Goal: Task Accomplishment & Management: Use online tool/utility

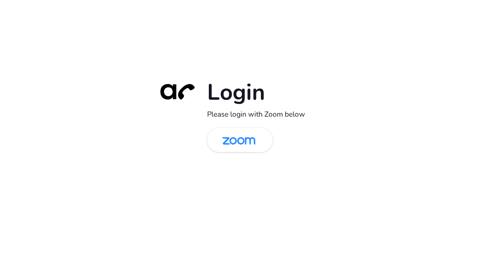
drag, startPoint x: 231, startPoint y: 142, endPoint x: 158, endPoint y: 127, distance: 74.0
click at [230, 142] on img at bounding box center [239, 140] width 48 height 22
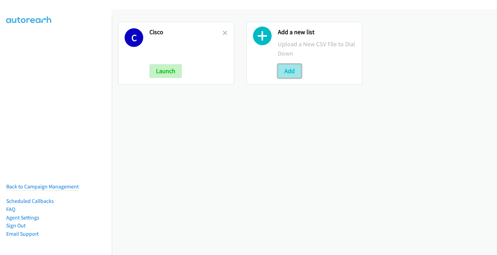
drag, startPoint x: 289, startPoint y: 69, endPoint x: 288, endPoint y: 73, distance: 4.9
click at [289, 69] on button "Add" at bounding box center [289, 71] width 23 height 14
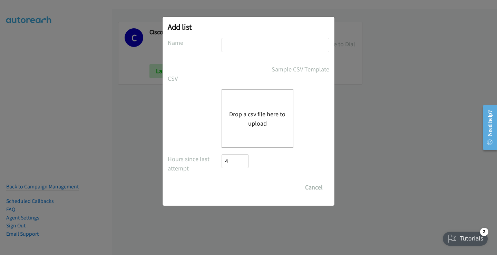
click at [246, 121] on button "Drop a csv file here to upload" at bounding box center [257, 118] width 57 height 19
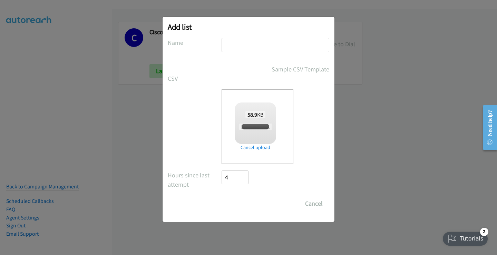
checkbox input "true"
click at [230, 39] on input "text" at bounding box center [275, 45] width 108 height 14
type input "Cisco2"
click at [236, 206] on input "Save List" at bounding box center [239, 204] width 36 height 14
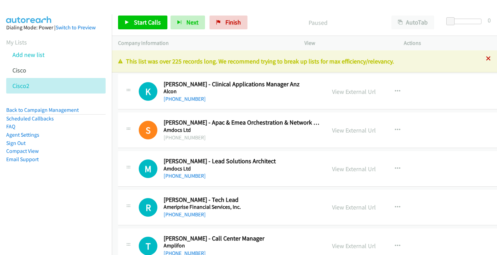
click at [486, 58] on icon at bounding box center [488, 59] width 5 height 5
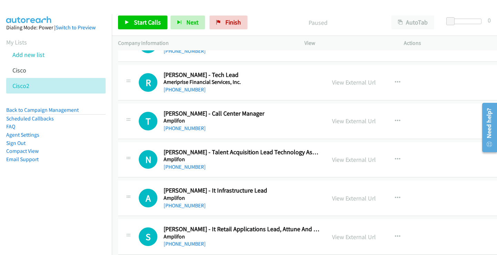
scroll to position [103, 0]
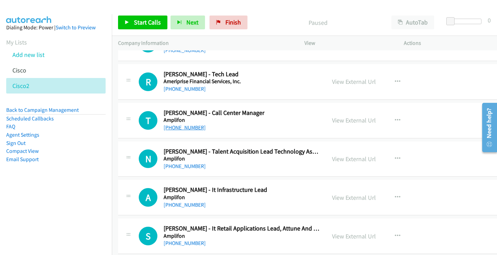
drag, startPoint x: 188, startPoint y: 127, endPoint x: 194, endPoint y: 129, distance: 5.7
click at [188, 127] on link "[PHONE_NUMBER]" at bounding box center [184, 127] width 42 height 7
click at [347, 118] on link "View External Url" at bounding box center [354, 120] width 44 height 8
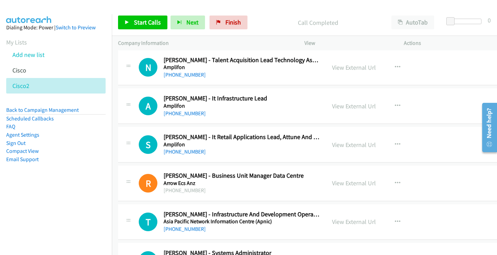
scroll to position [207, 0]
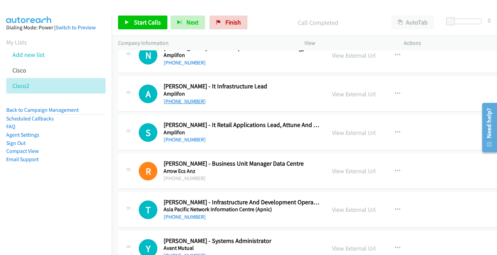
click at [186, 103] on link "[PHONE_NUMBER]" at bounding box center [184, 101] width 42 height 7
click at [353, 94] on link "View External Url" at bounding box center [354, 94] width 44 height 8
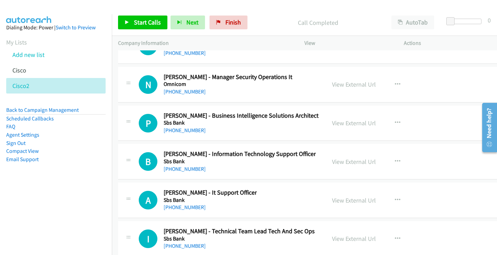
scroll to position [11063, 0]
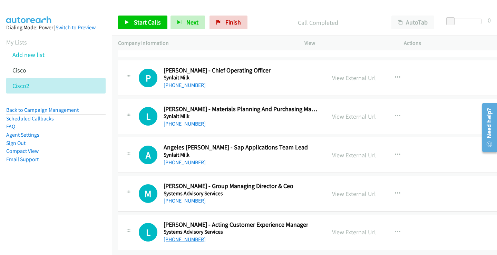
click at [189, 236] on link "[PHONE_NUMBER]" at bounding box center [184, 239] width 42 height 7
click at [359, 228] on link "View External Url" at bounding box center [354, 232] width 44 height 8
click at [188, 197] on link "[PHONE_NUMBER]" at bounding box center [184, 200] width 42 height 7
click at [348, 190] on link "View External Url" at bounding box center [354, 194] width 44 height 8
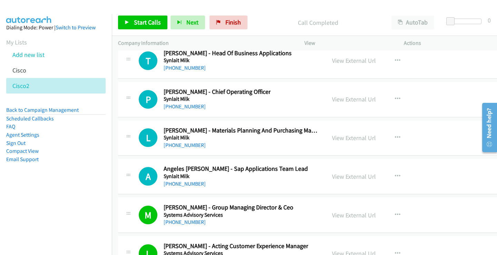
scroll to position [11028, 0]
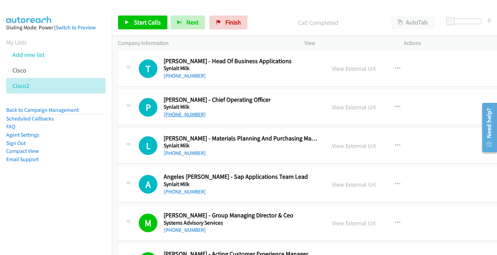
click at [188, 116] on link "[PHONE_NUMBER]" at bounding box center [184, 114] width 42 height 7
click at [354, 106] on link "View External Url" at bounding box center [354, 107] width 44 height 8
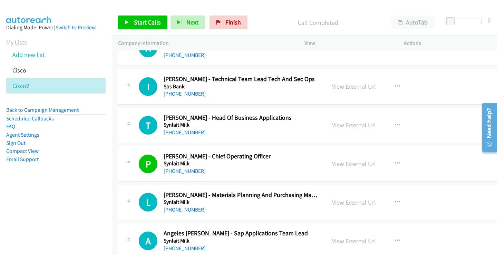
scroll to position [10959, 0]
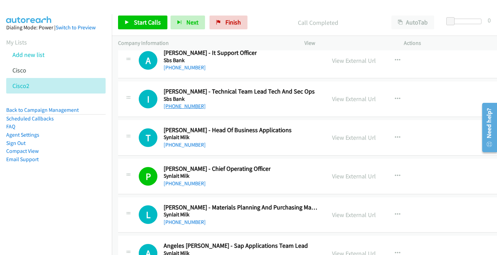
click at [181, 106] on link "[PHONE_NUMBER]" at bounding box center [184, 106] width 42 height 7
click at [351, 100] on link "View External Url" at bounding box center [354, 99] width 44 height 8
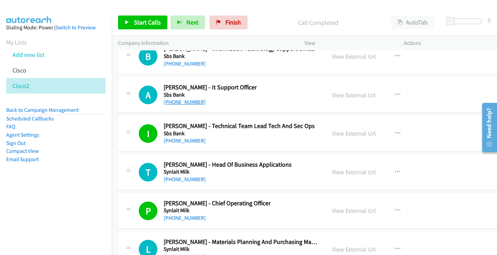
click at [182, 101] on link "[PHONE_NUMBER]" at bounding box center [184, 102] width 42 height 7
click at [356, 95] on link "View External Url" at bounding box center [354, 95] width 44 height 8
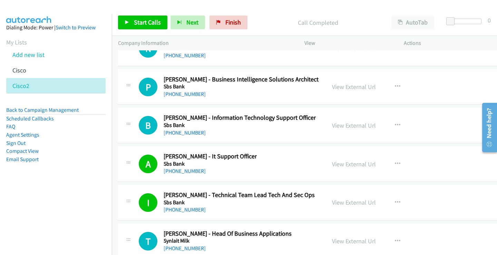
scroll to position [10821, 0]
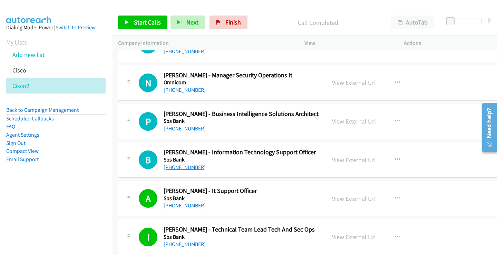
click at [184, 167] on link "[PHONE_NUMBER]" at bounding box center [184, 167] width 42 height 7
click at [358, 159] on link "View External Url" at bounding box center [354, 160] width 44 height 8
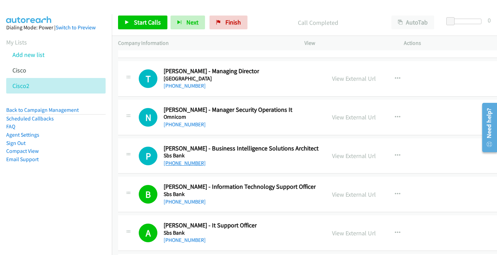
click at [191, 162] on link "[PHONE_NUMBER]" at bounding box center [184, 163] width 42 height 7
click at [346, 156] on link "View External Url" at bounding box center [354, 156] width 44 height 8
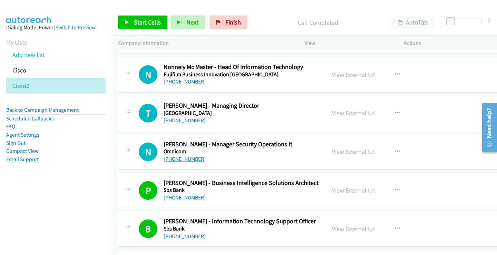
click at [191, 160] on link "[PHONE_NUMBER]" at bounding box center [184, 159] width 42 height 7
click at [352, 152] on link "View External Url" at bounding box center [354, 152] width 44 height 8
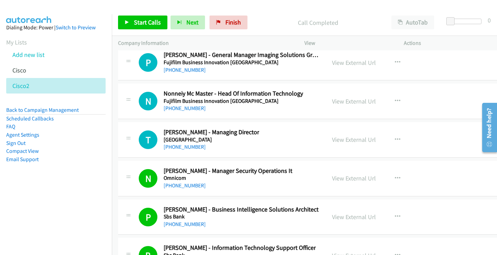
scroll to position [10718, 0]
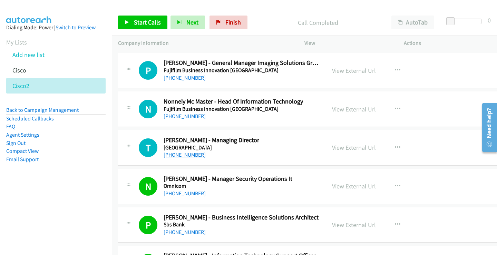
click at [191, 156] on link "[PHONE_NUMBER]" at bounding box center [184, 154] width 42 height 7
click at [342, 147] on link "View External Url" at bounding box center [354, 147] width 44 height 8
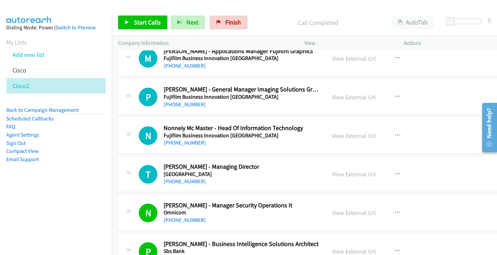
scroll to position [10683, 0]
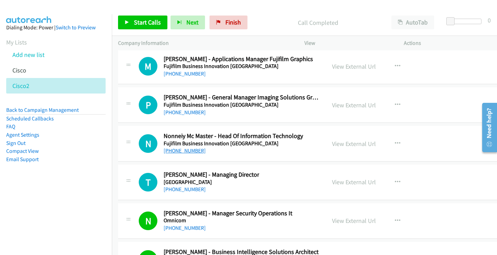
click at [190, 152] on link "[PHONE_NUMBER]" at bounding box center [184, 150] width 42 height 7
click at [341, 146] on link "View External Url" at bounding box center [354, 144] width 44 height 8
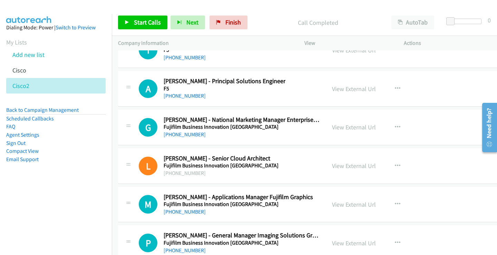
scroll to position [10580, 0]
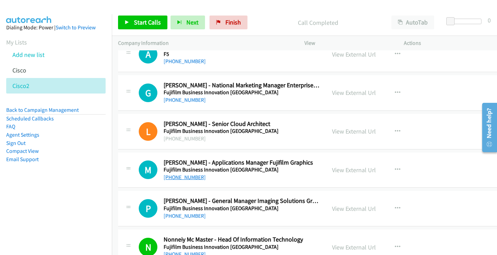
click at [195, 177] on link "[PHONE_NUMBER]" at bounding box center [184, 177] width 42 height 7
click at [354, 170] on link "View External Url" at bounding box center [354, 170] width 44 height 8
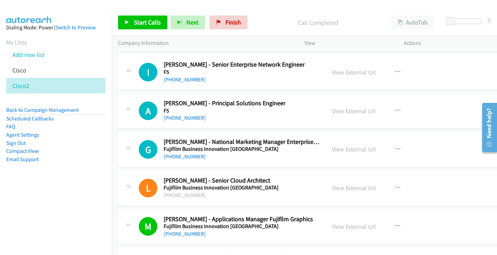
scroll to position [10511, 0]
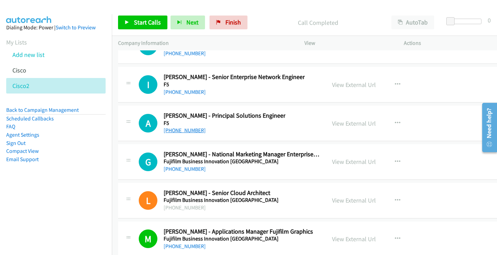
click at [190, 130] on link "[PHONE_NUMBER]" at bounding box center [184, 130] width 42 height 7
click at [358, 123] on link "View External Url" at bounding box center [354, 123] width 44 height 8
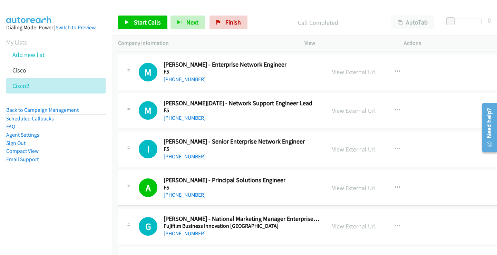
scroll to position [10442, 0]
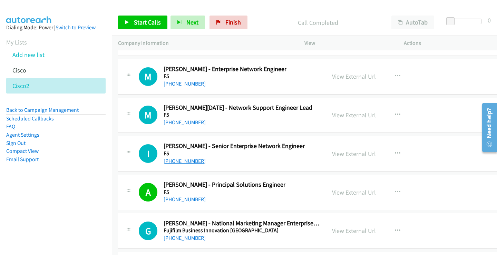
click at [188, 162] on link "[PHONE_NUMBER]" at bounding box center [184, 161] width 42 height 7
click at [362, 155] on link "View External Url" at bounding box center [354, 154] width 44 height 8
click at [188, 122] on link "[PHONE_NUMBER]" at bounding box center [184, 122] width 42 height 7
click at [347, 114] on link "View External Url" at bounding box center [354, 115] width 44 height 8
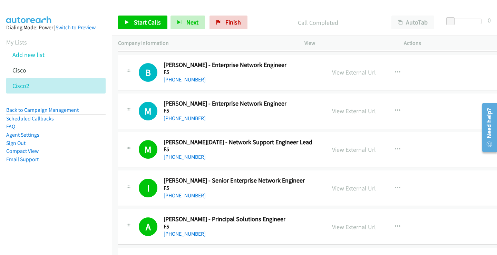
scroll to position [10373, 0]
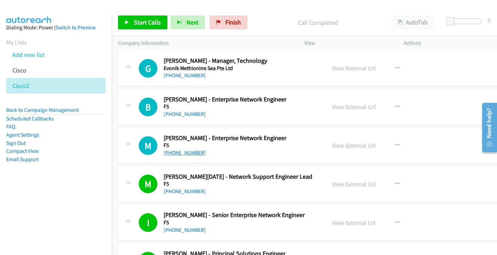
click at [179, 152] on link "[PHONE_NUMBER]" at bounding box center [184, 152] width 42 height 7
click at [366, 144] on link "View External Url" at bounding box center [354, 145] width 44 height 8
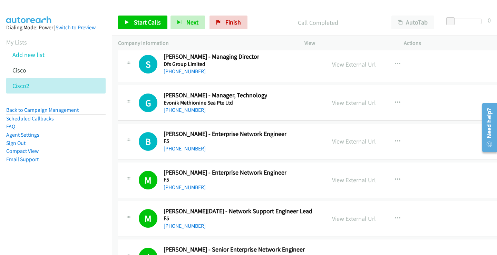
click at [181, 150] on link "[PHONE_NUMBER]" at bounding box center [184, 148] width 42 height 7
click at [341, 141] on link "View External Url" at bounding box center [354, 141] width 44 height 8
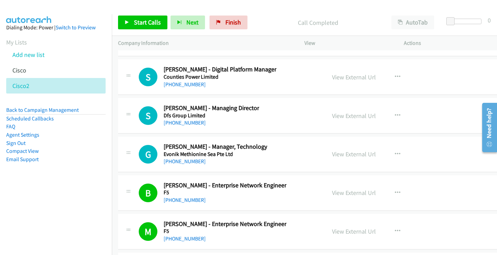
scroll to position [10304, 0]
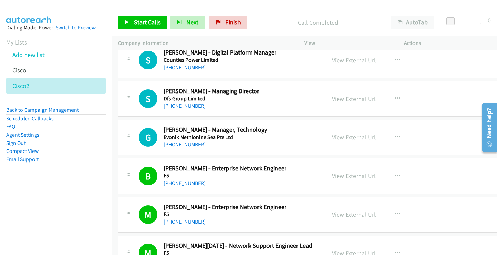
click at [186, 144] on link "[PHONE_NUMBER]" at bounding box center [184, 144] width 42 height 7
click at [361, 138] on link "View External Url" at bounding box center [354, 137] width 44 height 8
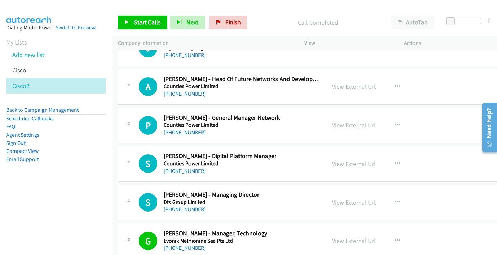
scroll to position [10166, 0]
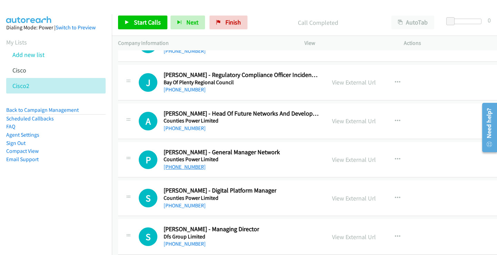
click at [179, 166] on link "[PHONE_NUMBER]" at bounding box center [184, 166] width 42 height 7
click at [338, 160] on link "View External Url" at bounding box center [354, 160] width 44 height 8
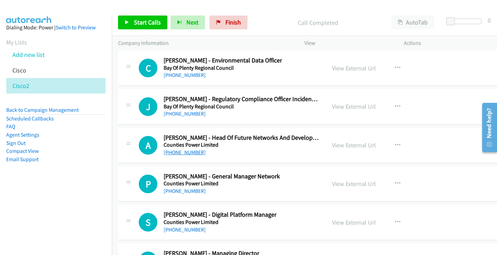
scroll to position [10132, 0]
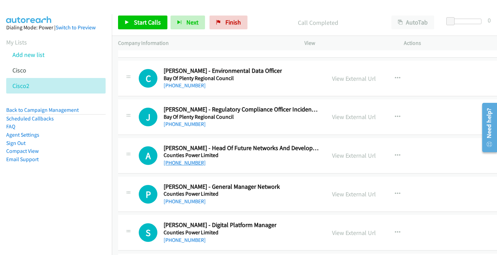
click at [186, 162] on link "[PHONE_NUMBER]" at bounding box center [184, 162] width 42 height 7
click at [353, 154] on link "View External Url" at bounding box center [354, 155] width 44 height 8
click at [183, 83] on link "[PHONE_NUMBER]" at bounding box center [184, 85] width 42 height 7
click at [334, 81] on link "View External Url" at bounding box center [354, 78] width 44 height 8
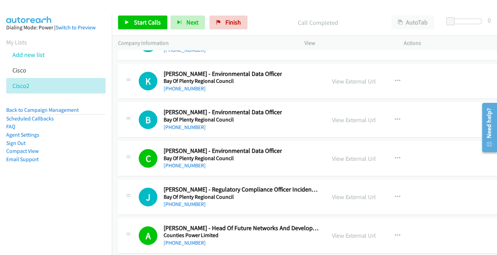
scroll to position [10063, 0]
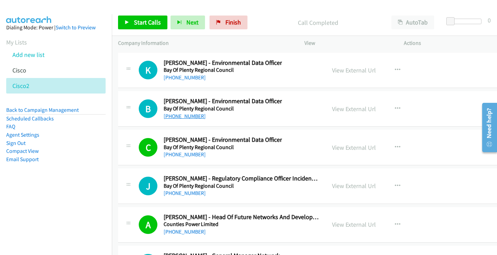
click at [191, 117] on link "[PHONE_NUMBER]" at bounding box center [184, 116] width 42 height 7
click at [358, 107] on link "View External Url" at bounding box center [354, 109] width 44 height 8
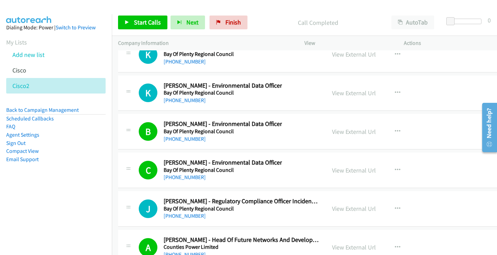
scroll to position [10028, 0]
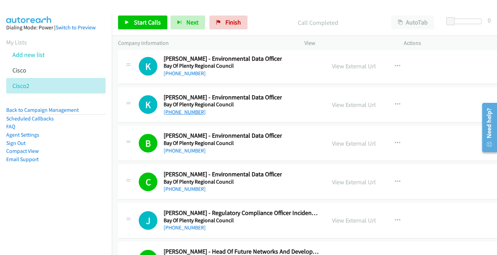
click at [186, 112] on link "[PHONE_NUMBER]" at bounding box center [184, 112] width 42 height 7
click at [351, 104] on link "View External Url" at bounding box center [354, 105] width 44 height 8
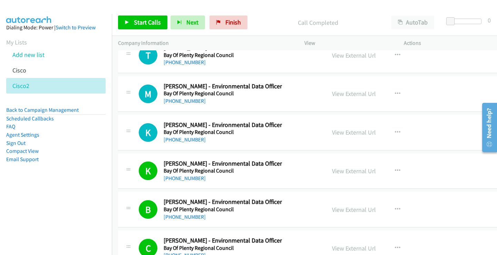
scroll to position [9959, 0]
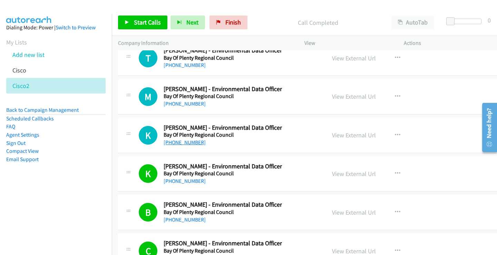
click at [191, 143] on link "[PHONE_NUMBER]" at bounding box center [184, 142] width 42 height 7
click at [345, 133] on link "View External Url" at bounding box center [354, 135] width 44 height 8
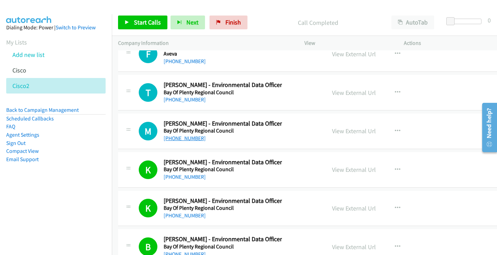
click at [181, 139] on link "[PHONE_NUMBER]" at bounding box center [184, 138] width 42 height 7
click at [347, 132] on link "View External Url" at bounding box center [354, 131] width 44 height 8
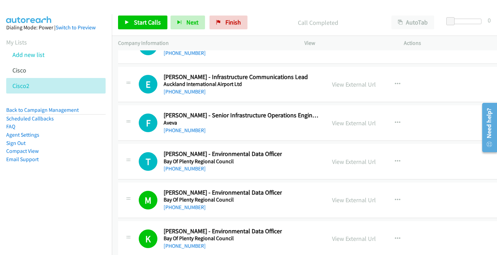
scroll to position [9821, 0]
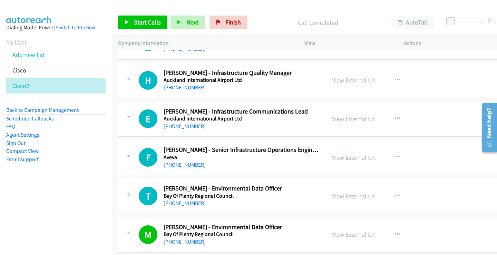
click at [188, 164] on link "[PHONE_NUMBER]" at bounding box center [184, 164] width 42 height 7
click at [348, 159] on link "View External Url" at bounding box center [354, 157] width 44 height 8
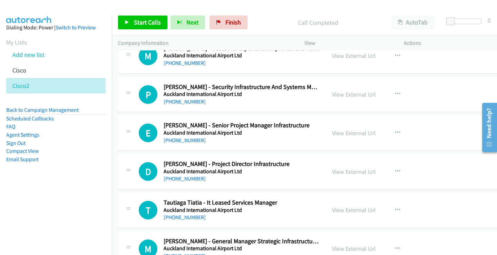
scroll to position [9580, 0]
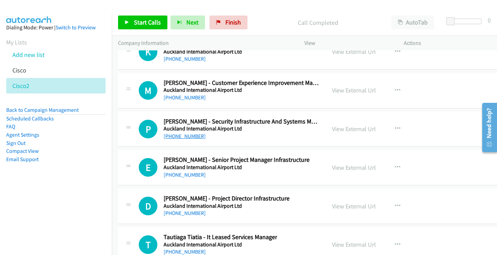
click at [184, 137] on link "[PHONE_NUMBER]" at bounding box center [184, 136] width 42 height 7
click at [339, 130] on link "View External Url" at bounding box center [354, 129] width 44 height 8
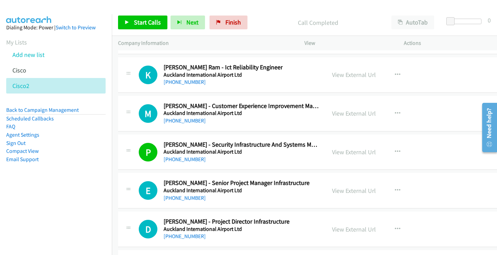
scroll to position [9545, 0]
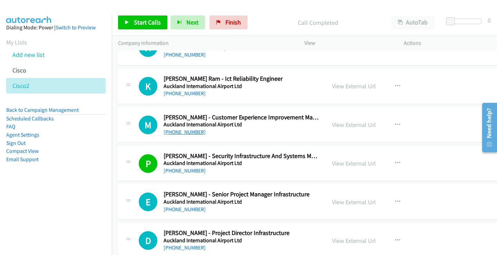
click at [180, 130] on link "[PHONE_NUMBER]" at bounding box center [184, 132] width 42 height 7
click at [352, 127] on link "View External Url" at bounding box center [354, 125] width 44 height 8
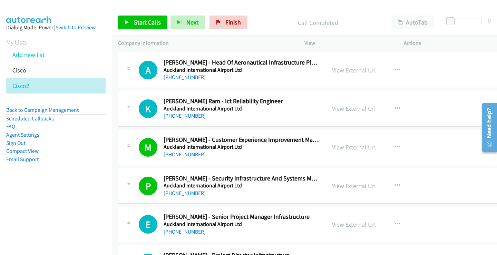
scroll to position [9511, 0]
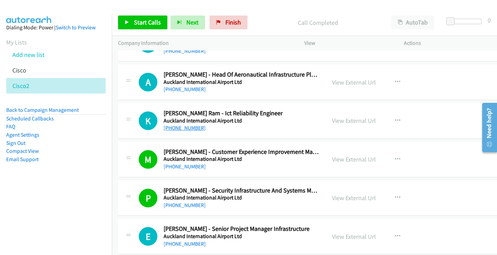
click at [179, 129] on link "[PHONE_NUMBER]" at bounding box center [184, 127] width 42 height 7
click at [354, 118] on link "View External Url" at bounding box center [354, 121] width 44 height 8
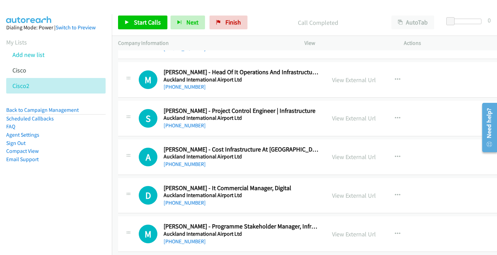
scroll to position [9304, 0]
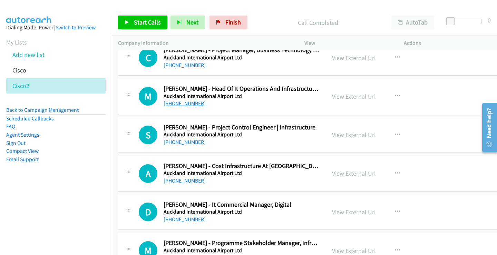
click at [181, 104] on link "[PHONE_NUMBER]" at bounding box center [184, 103] width 42 height 7
click at [342, 96] on link "View External Url" at bounding box center [354, 96] width 44 height 8
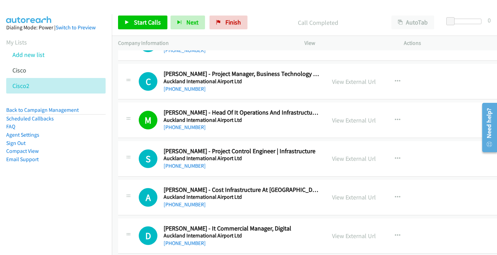
scroll to position [9235, 0]
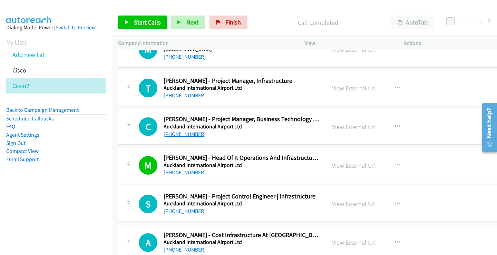
click at [187, 136] on link "[PHONE_NUMBER]" at bounding box center [184, 134] width 42 height 7
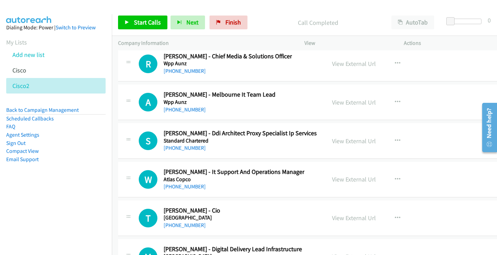
scroll to position [8994, 0]
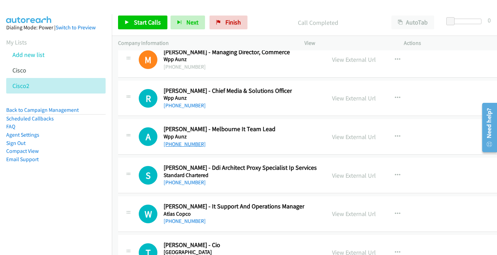
click at [193, 146] on link "[PHONE_NUMBER]" at bounding box center [184, 144] width 42 height 7
click at [345, 139] on link "View External Url" at bounding box center [354, 137] width 44 height 8
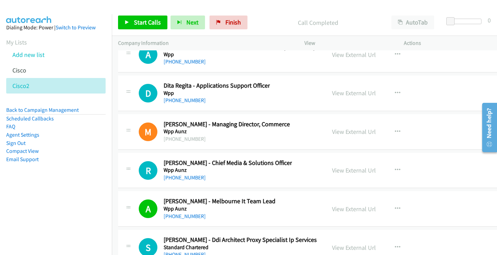
scroll to position [8890, 0]
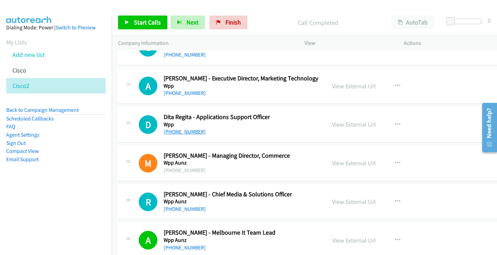
click at [188, 133] on link "[PHONE_NUMBER]" at bounding box center [184, 131] width 42 height 7
click at [344, 124] on link "View External Url" at bounding box center [354, 124] width 44 height 8
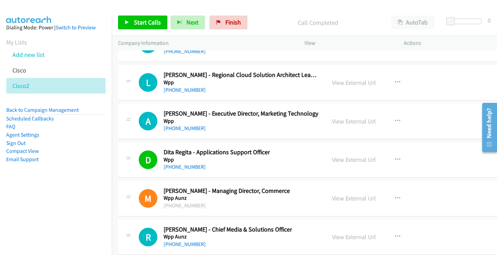
scroll to position [8821, 0]
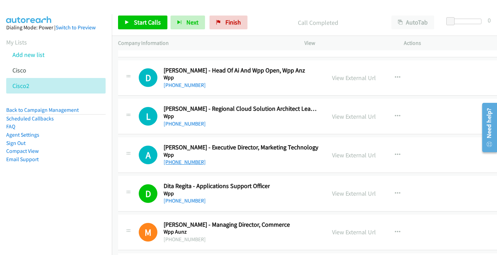
click at [186, 162] on link "[PHONE_NUMBER]" at bounding box center [184, 162] width 42 height 7
click at [349, 156] on link "View External Url" at bounding box center [354, 155] width 44 height 8
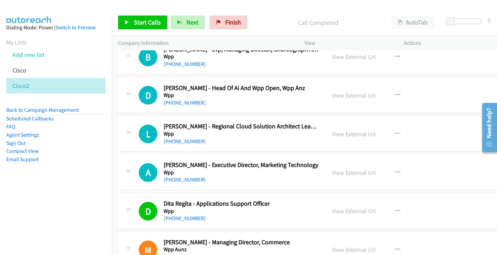
scroll to position [8787, 0]
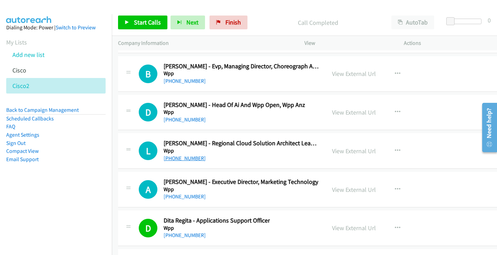
click at [196, 160] on link "[PHONE_NUMBER]" at bounding box center [184, 158] width 42 height 7
click at [357, 150] on link "View External Url" at bounding box center [354, 151] width 44 height 8
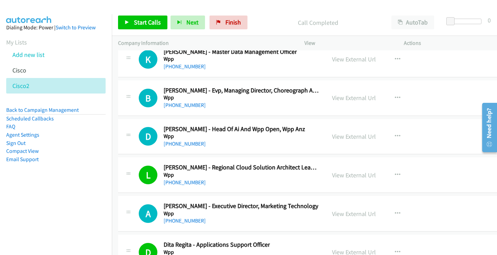
scroll to position [8752, 0]
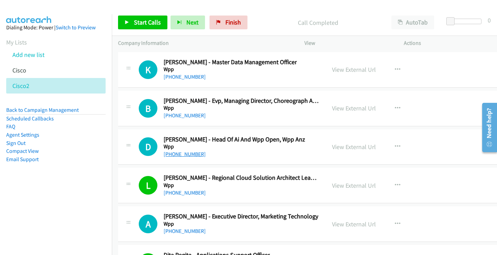
click at [189, 156] on link "[PHONE_NUMBER]" at bounding box center [184, 154] width 42 height 7
click at [349, 150] on link "View External Url" at bounding box center [354, 147] width 44 height 8
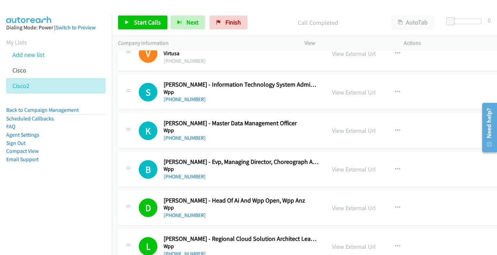
scroll to position [8683, 0]
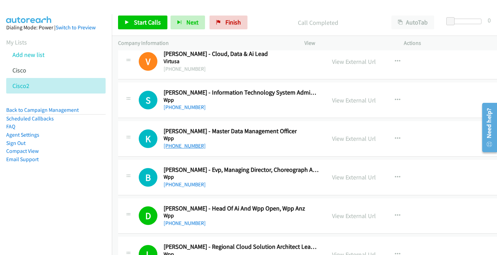
click at [183, 147] on link "[PHONE_NUMBER]" at bounding box center [184, 145] width 42 height 7
click at [358, 138] on link "View External Url" at bounding box center [354, 138] width 44 height 8
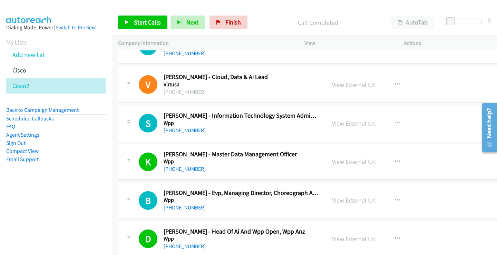
scroll to position [8649, 0]
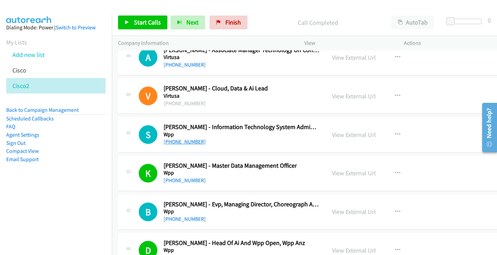
click at [183, 142] on link "[PHONE_NUMBER]" at bounding box center [184, 141] width 42 height 7
click at [349, 135] on link "View External Url" at bounding box center [354, 135] width 44 height 8
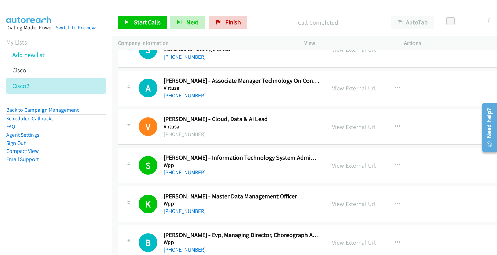
scroll to position [8580, 0]
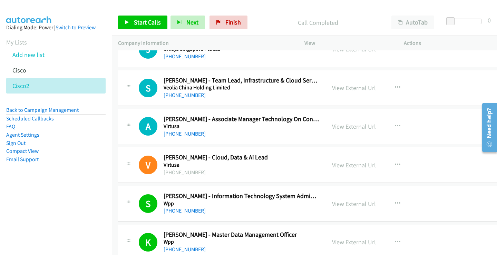
click at [189, 132] on link "[PHONE_NUMBER]" at bounding box center [184, 133] width 42 height 7
click at [346, 126] on link "View External Url" at bounding box center [354, 126] width 44 height 8
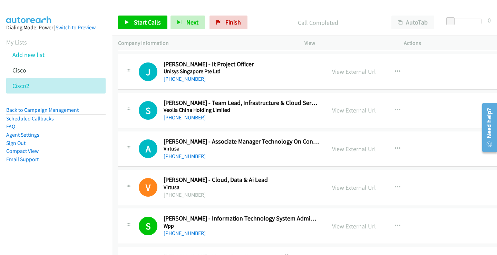
scroll to position [8545, 0]
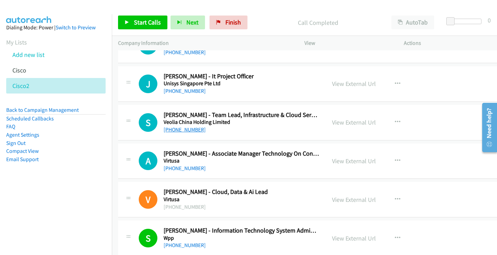
click at [185, 129] on link "[PHONE_NUMBER]" at bounding box center [184, 129] width 42 height 7
click at [358, 122] on link "View External Url" at bounding box center [354, 122] width 44 height 8
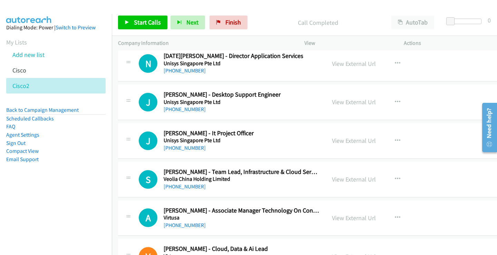
scroll to position [8476, 0]
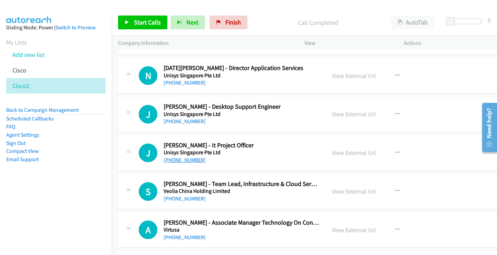
click at [183, 157] on link "[PHONE_NUMBER]" at bounding box center [184, 160] width 42 height 7
click at [352, 153] on link "View External Url" at bounding box center [354, 153] width 44 height 8
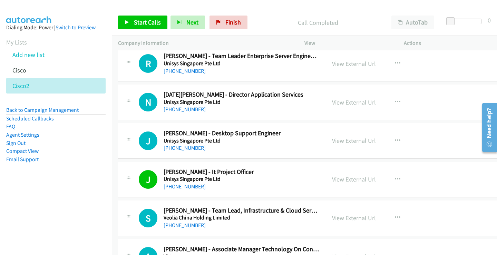
scroll to position [8442, 0]
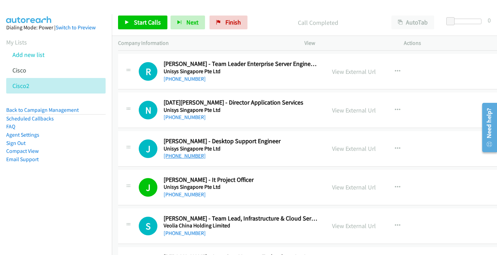
click at [193, 155] on link "[PHONE_NUMBER]" at bounding box center [184, 155] width 42 height 7
click at [350, 147] on link "View External Url" at bounding box center [354, 148] width 44 height 8
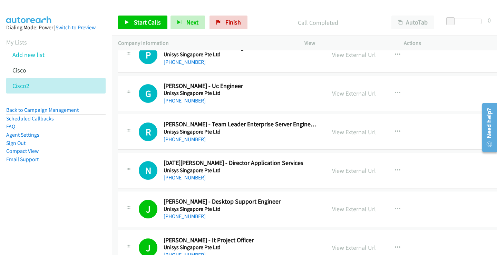
scroll to position [8373, 0]
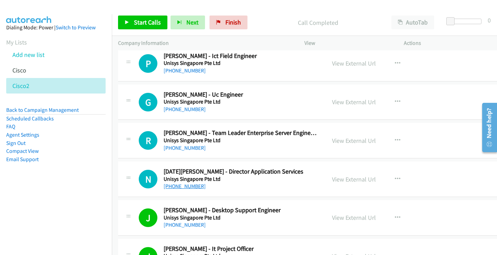
click at [192, 188] on link "[PHONE_NUMBER]" at bounding box center [184, 186] width 42 height 7
click at [349, 177] on link "View External Url" at bounding box center [354, 179] width 44 height 8
click at [188, 150] on link "[PHONE_NUMBER]" at bounding box center [184, 147] width 42 height 7
click at [357, 139] on link "View External Url" at bounding box center [354, 141] width 44 height 8
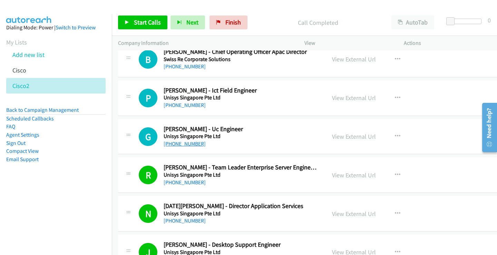
click at [177, 145] on link "[PHONE_NUMBER]" at bounding box center [184, 143] width 42 height 7
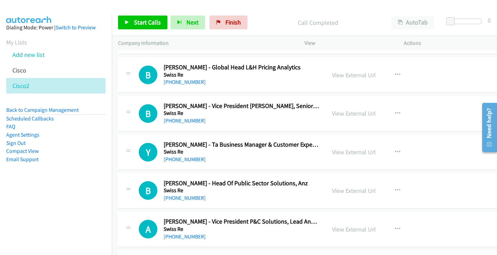
scroll to position [8132, 0]
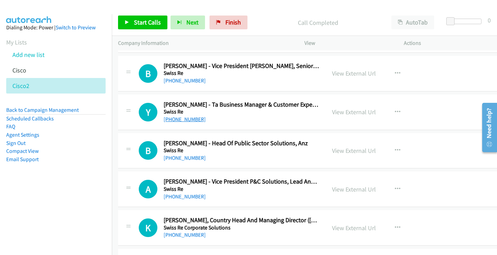
click at [185, 118] on link "[PHONE_NUMBER]" at bounding box center [184, 119] width 42 height 7
click at [356, 114] on link "View External Url" at bounding box center [354, 112] width 44 height 8
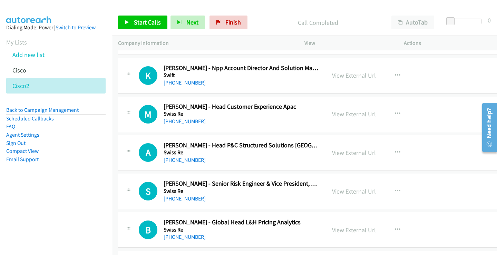
scroll to position [7925, 0]
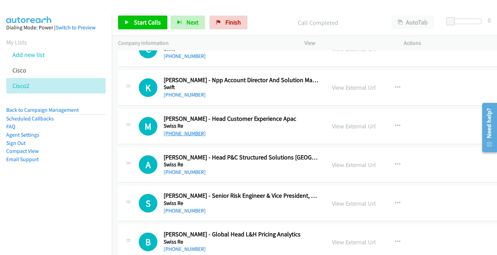
click at [184, 134] on link "[PHONE_NUMBER]" at bounding box center [184, 133] width 42 height 7
click at [345, 128] on link "View External Url" at bounding box center [354, 126] width 44 height 8
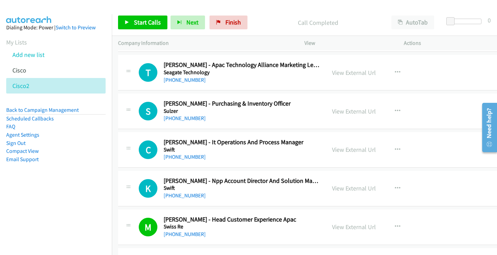
scroll to position [7821, 0]
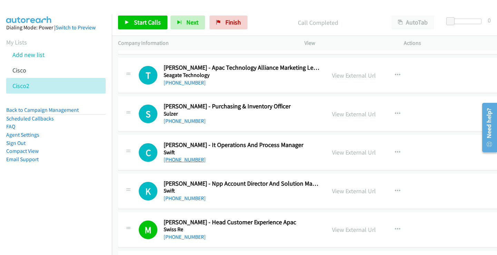
click at [186, 158] on link "[PHONE_NUMBER]" at bounding box center [184, 159] width 42 height 7
click at [342, 152] on link "View External Url" at bounding box center [354, 152] width 44 height 8
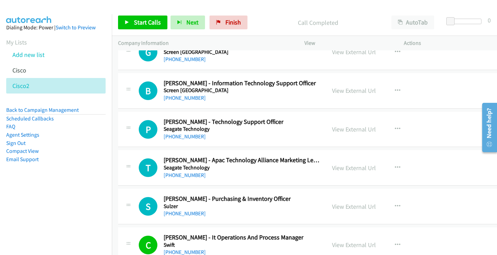
scroll to position [7718, 0]
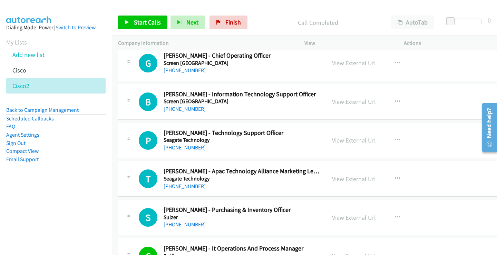
click at [196, 147] on link "[PHONE_NUMBER]" at bounding box center [184, 147] width 42 height 7
click at [347, 140] on link "View External Url" at bounding box center [354, 140] width 44 height 8
click at [179, 110] on link "[PHONE_NUMBER]" at bounding box center [184, 109] width 42 height 7
click at [347, 101] on link "View External Url" at bounding box center [354, 102] width 44 height 8
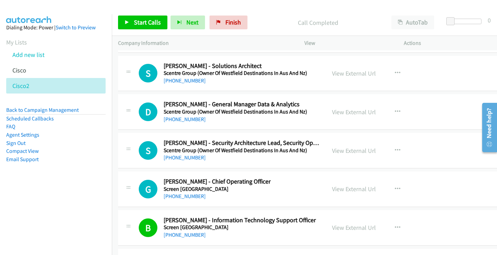
scroll to position [7580, 0]
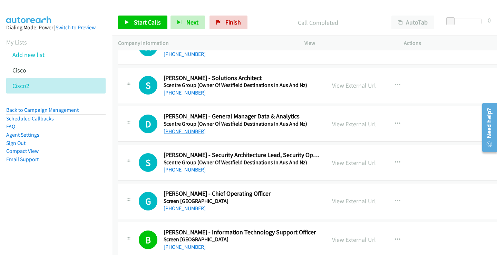
click at [185, 129] on link "[PHONE_NUMBER]" at bounding box center [184, 131] width 42 height 7
click at [344, 126] on link "View External Url" at bounding box center [354, 124] width 44 height 8
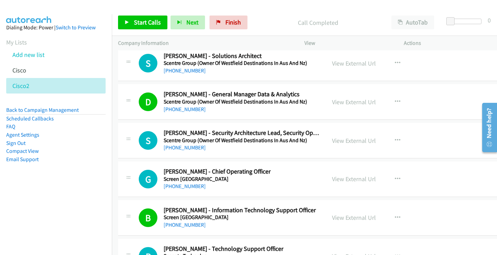
scroll to position [7614, 0]
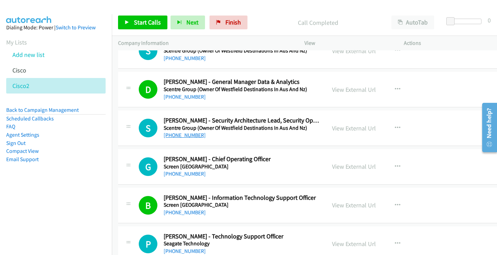
click at [194, 133] on link "[PHONE_NUMBER]" at bounding box center [184, 135] width 42 height 7
click at [354, 129] on link "View External Url" at bounding box center [354, 128] width 44 height 8
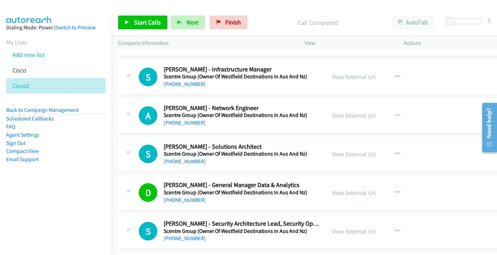
scroll to position [7511, 0]
click at [188, 161] on link "[PHONE_NUMBER]" at bounding box center [184, 161] width 42 height 7
click at [359, 153] on link "View External Url" at bounding box center [354, 154] width 44 height 8
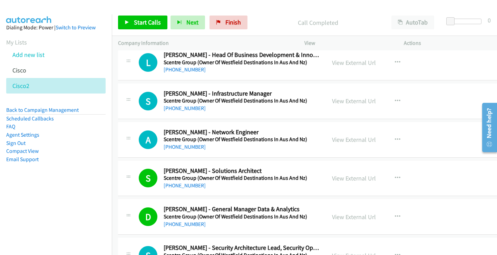
scroll to position [7476, 0]
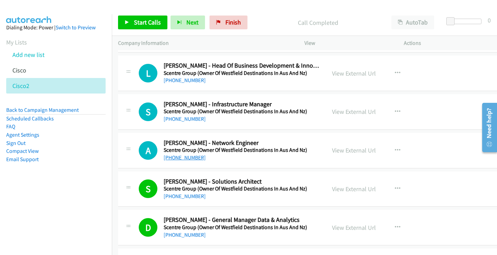
click at [194, 156] on link "[PHONE_NUMBER]" at bounding box center [184, 157] width 42 height 7
click at [349, 149] on link "View External Url" at bounding box center [354, 150] width 44 height 8
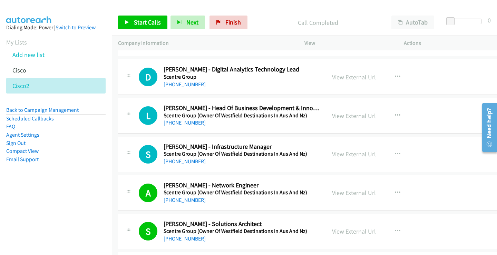
scroll to position [7442, 0]
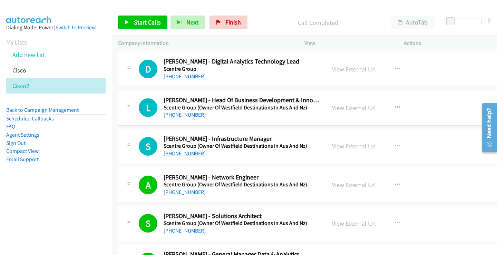
click at [190, 151] on link "[PHONE_NUMBER]" at bounding box center [184, 153] width 42 height 7
click at [337, 147] on link "View External Url" at bounding box center [354, 146] width 44 height 8
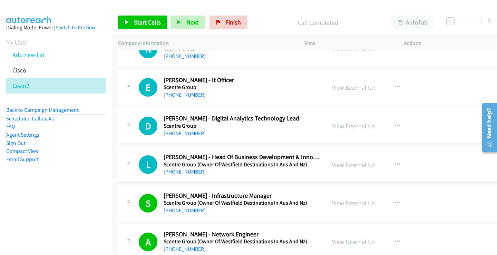
scroll to position [7373, 0]
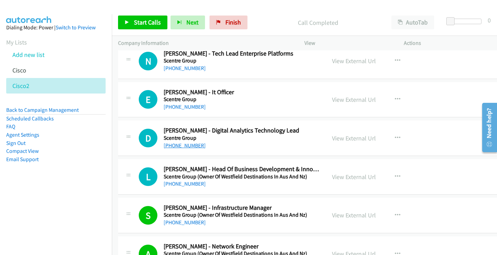
click at [192, 145] on link "[PHONE_NUMBER]" at bounding box center [184, 145] width 42 height 7
click at [355, 137] on link "View External Url" at bounding box center [354, 138] width 44 height 8
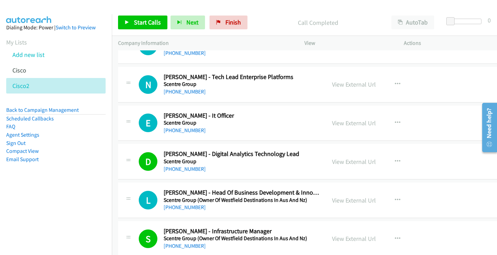
scroll to position [7339, 0]
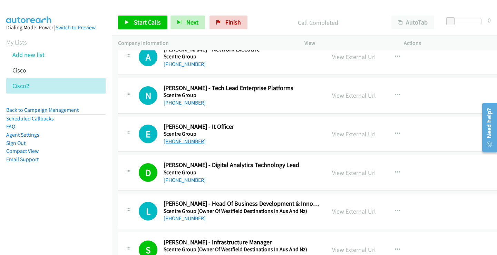
click at [182, 141] on link "[PHONE_NUMBER]" at bounding box center [184, 141] width 42 height 7
click at [341, 132] on link "View External Url" at bounding box center [354, 134] width 44 height 8
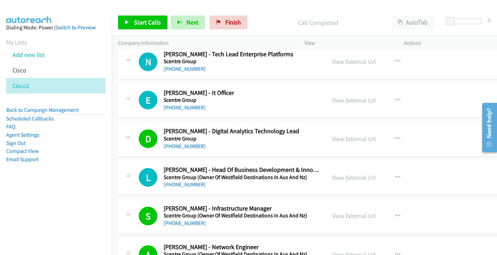
scroll to position [7373, 0]
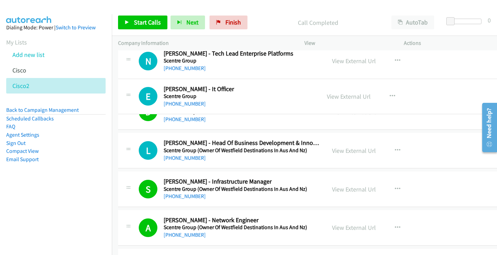
drag, startPoint x: 246, startPoint y: 94, endPoint x: 187, endPoint y: 91, distance: 58.7
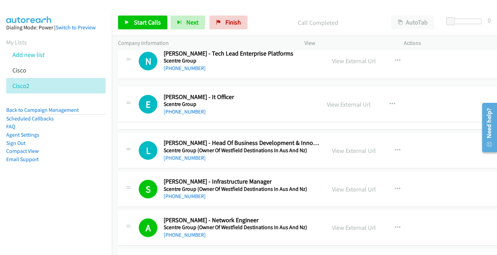
drag, startPoint x: 186, startPoint y: 96, endPoint x: 219, endPoint y: 101, distance: 33.5
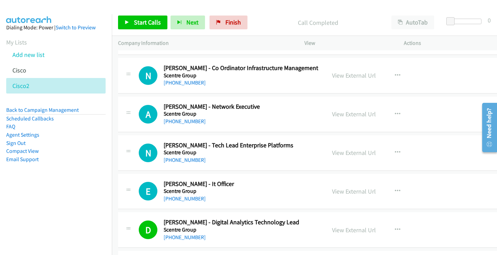
scroll to position [7270, 0]
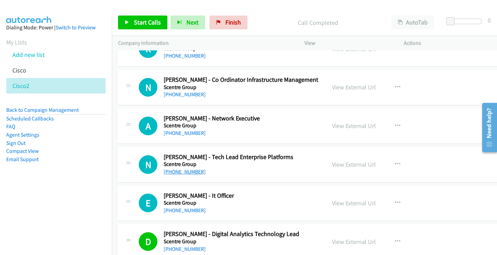
click at [187, 173] on link "[PHONE_NUMBER]" at bounding box center [184, 171] width 42 height 7
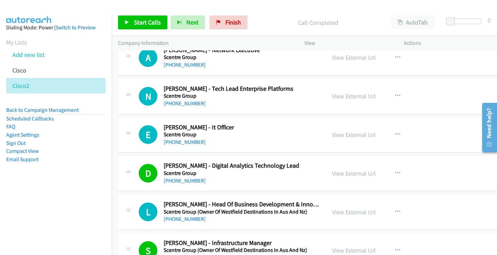
scroll to position [7339, 0]
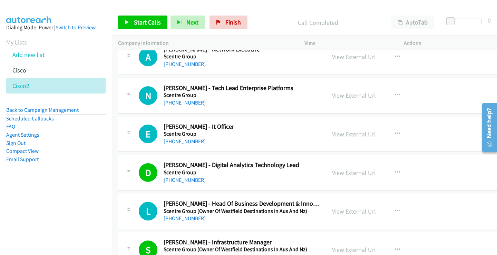
click at [343, 134] on link "View External Url" at bounding box center [354, 134] width 44 height 8
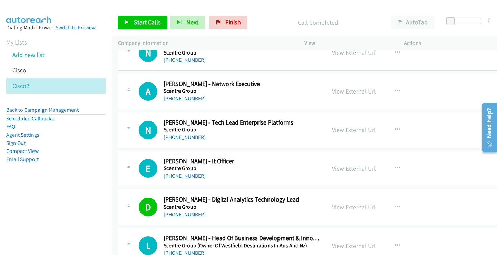
scroll to position [7270, 0]
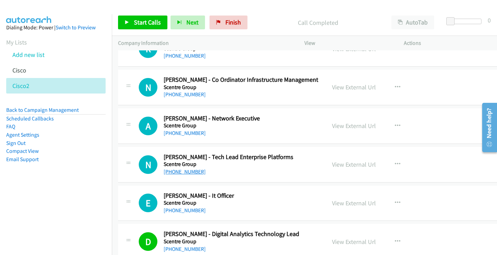
click at [188, 172] on link "[PHONE_NUMBER]" at bounding box center [184, 171] width 42 height 7
click at [344, 166] on link "View External Url" at bounding box center [354, 164] width 44 height 8
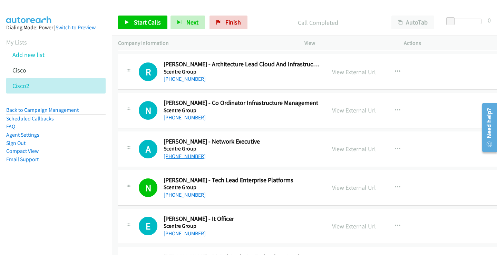
scroll to position [7235, 0]
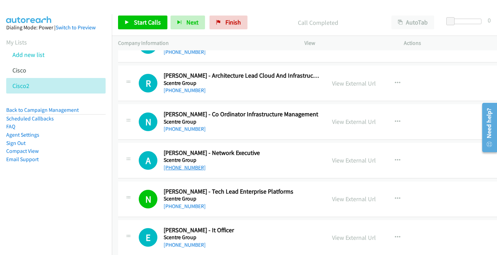
click at [178, 168] on link "[PHONE_NUMBER]" at bounding box center [184, 167] width 42 height 7
click at [353, 161] on link "View External Url" at bounding box center [354, 160] width 44 height 8
click at [189, 128] on link "[PHONE_NUMBER]" at bounding box center [184, 129] width 42 height 7
click at [354, 123] on link "View External Url" at bounding box center [354, 122] width 44 height 8
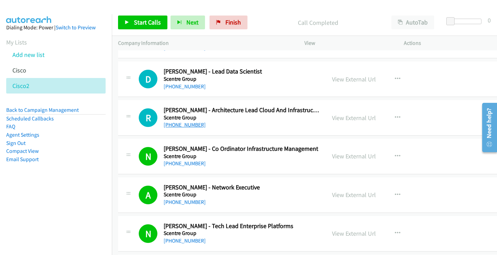
click at [183, 126] on link "[PHONE_NUMBER]" at bounding box center [184, 124] width 42 height 7
click at [340, 118] on link "View External Url" at bounding box center [354, 118] width 44 height 8
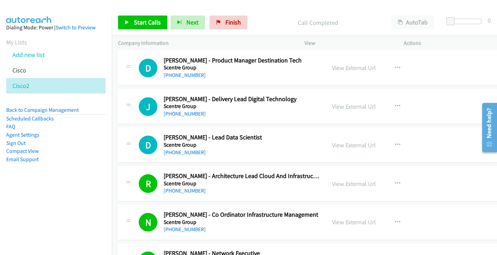
scroll to position [7132, 0]
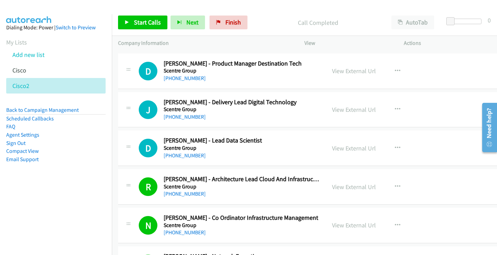
drag, startPoint x: 178, startPoint y: 156, endPoint x: 172, endPoint y: 161, distance: 7.6
click at [179, 157] on link "[PHONE_NUMBER]" at bounding box center [184, 155] width 42 height 7
click at [351, 147] on link "View External Url" at bounding box center [354, 148] width 44 height 8
click at [187, 116] on link "[PHONE_NUMBER]" at bounding box center [184, 116] width 42 height 7
click at [346, 109] on link "View External Url" at bounding box center [354, 110] width 44 height 8
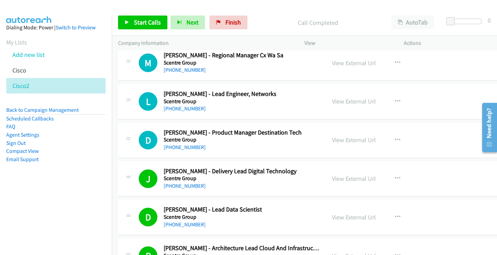
scroll to position [7028, 0]
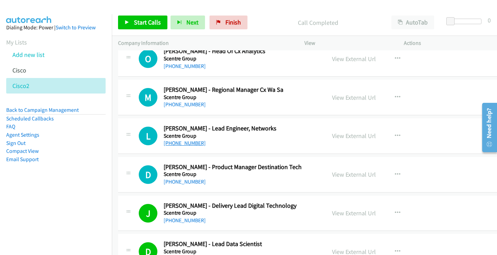
click at [187, 143] on link "[PHONE_NUMBER]" at bounding box center [184, 143] width 42 height 7
click at [346, 136] on link "View External Url" at bounding box center [354, 136] width 44 height 8
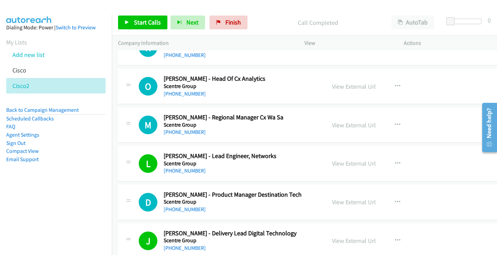
scroll to position [6959, 0]
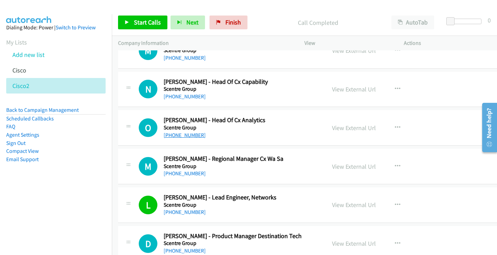
click at [183, 137] on link "[PHONE_NUMBER]" at bounding box center [184, 135] width 42 height 7
click at [341, 127] on link "View External Url" at bounding box center [354, 128] width 44 height 8
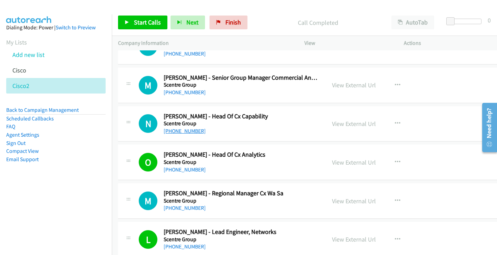
click at [186, 131] on link "[PHONE_NUMBER]" at bounding box center [184, 131] width 42 height 7
drag, startPoint x: 342, startPoint y: 123, endPoint x: 338, endPoint y: 113, distance: 11.0
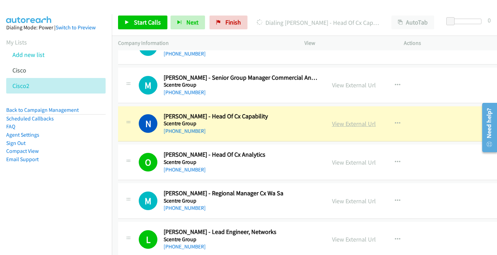
click at [338, 124] on link "View External Url" at bounding box center [354, 124] width 44 height 8
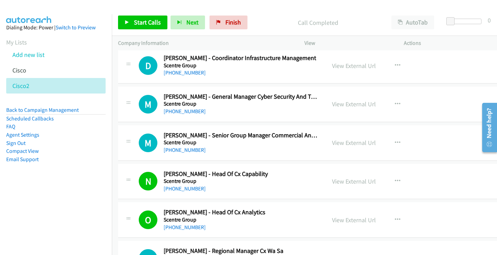
scroll to position [6856, 0]
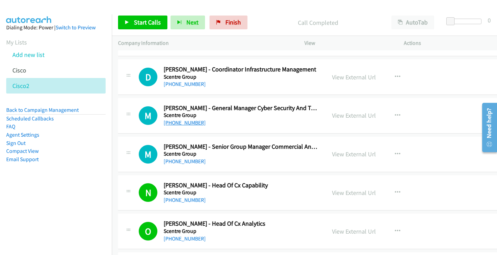
click at [182, 123] on link "[PHONE_NUMBER]" at bounding box center [184, 122] width 42 height 7
click at [363, 114] on link "View External Url" at bounding box center [354, 115] width 44 height 8
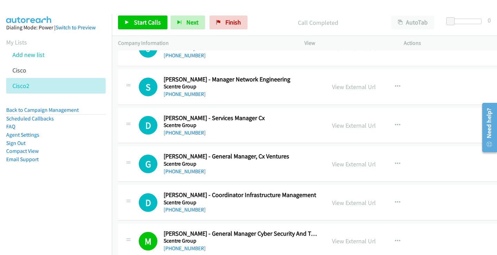
scroll to position [6718, 0]
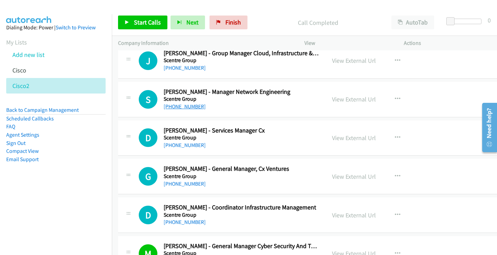
click at [180, 107] on link "[PHONE_NUMBER]" at bounding box center [184, 106] width 42 height 7
click at [345, 100] on link "View External Url" at bounding box center [354, 99] width 44 height 8
drag, startPoint x: 224, startPoint y: 23, endPoint x: 280, endPoint y: 26, distance: 56.0
click at [225, 22] on span "Finish" at bounding box center [233, 22] width 16 height 8
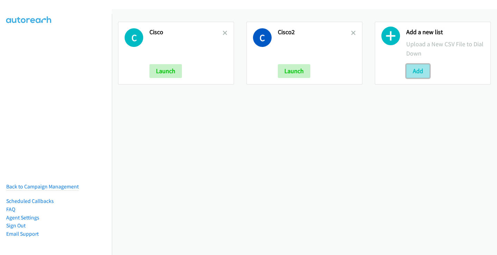
click at [412, 67] on button "Add" at bounding box center [417, 71] width 23 height 14
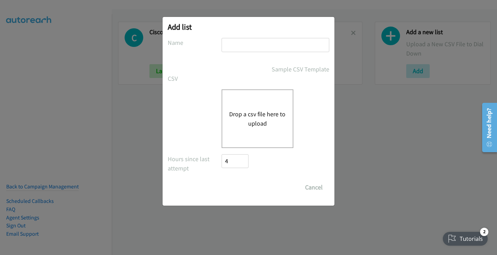
click at [258, 117] on button "Drop a csv file here to upload" at bounding box center [257, 118] width 57 height 19
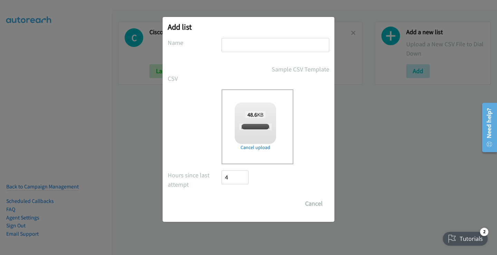
checkbox input "true"
click at [236, 43] on input "text" at bounding box center [275, 45] width 108 height 14
type input "CiscoNew"
click at [247, 203] on input "Save List" at bounding box center [239, 204] width 36 height 14
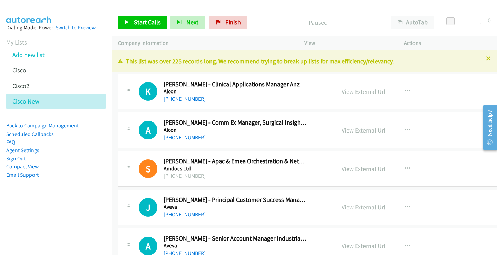
click at [486, 60] on icon at bounding box center [488, 59] width 5 height 5
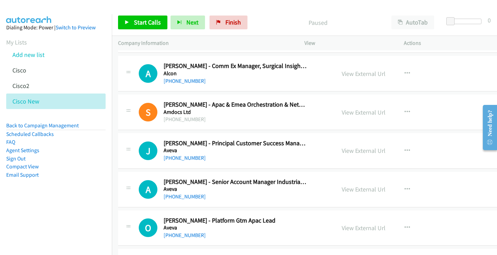
scroll to position [69, 0]
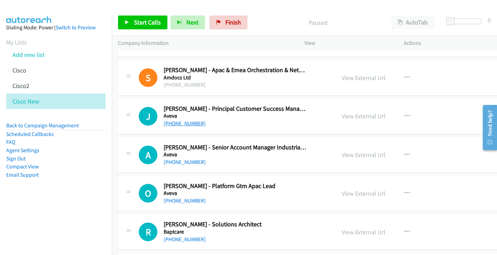
click at [195, 124] on link "+61 428 354 871" at bounding box center [184, 123] width 42 height 7
click at [342, 116] on link "View External Url" at bounding box center [363, 116] width 44 height 8
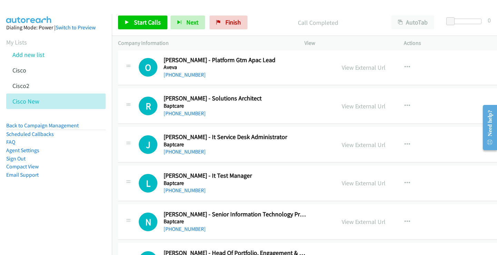
scroll to position [207, 0]
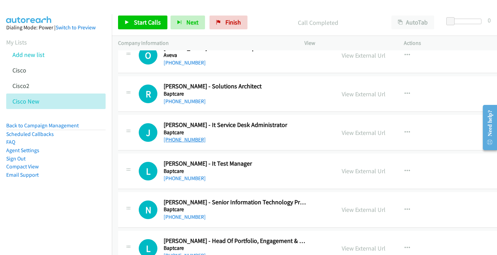
click at [189, 140] on link "+61 3 9831 7222" at bounding box center [184, 139] width 42 height 7
click at [183, 102] on link "+61 409 276 453" at bounding box center [184, 101] width 42 height 7
click at [353, 93] on link "View External Url" at bounding box center [363, 94] width 44 height 8
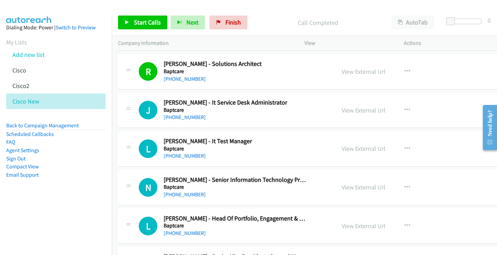
scroll to position [241, 0]
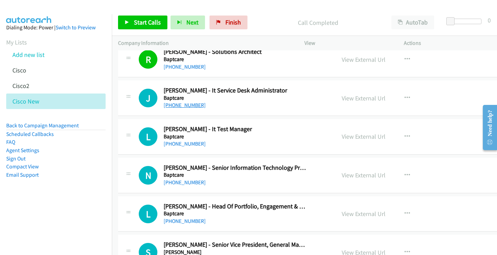
click at [188, 105] on link "+61 3 9831 7222" at bounding box center [184, 105] width 42 height 7
click at [341, 96] on link "View External Url" at bounding box center [363, 98] width 44 height 8
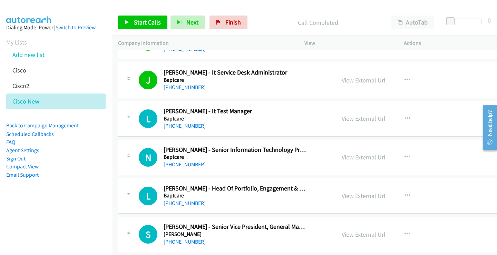
scroll to position [276, 0]
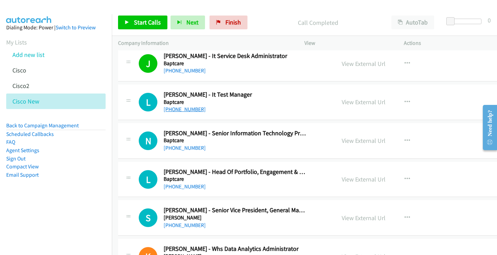
click at [192, 109] on link "+61 430 273 508" at bounding box center [184, 109] width 42 height 7
click at [341, 105] on link "View External Url" at bounding box center [363, 102] width 44 height 8
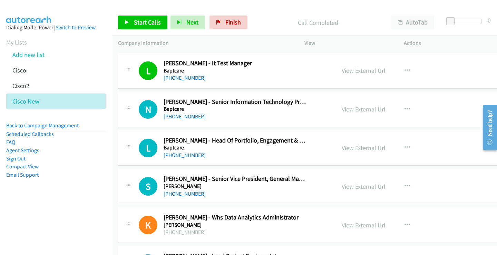
scroll to position [345, 0]
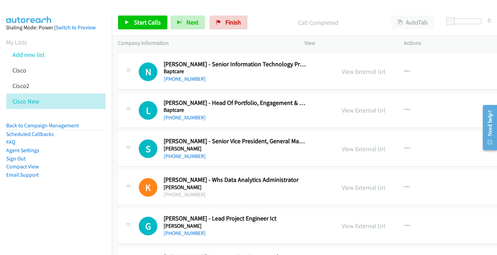
drag, startPoint x: 225, startPoint y: 113, endPoint x: 162, endPoint y: 123, distance: 64.3
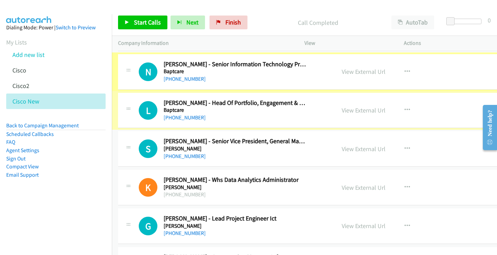
scroll to position [310, 0]
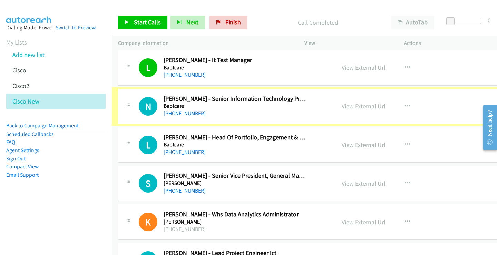
click at [181, 113] on link "+61 3 9831 7390" at bounding box center [184, 113] width 42 height 7
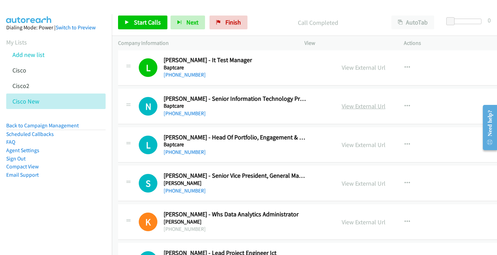
click at [351, 106] on link "View External Url" at bounding box center [363, 106] width 44 height 8
click at [350, 107] on link "View External Url" at bounding box center [363, 106] width 44 height 8
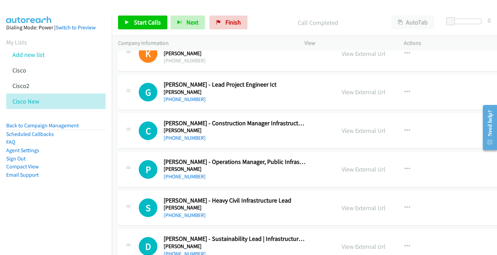
scroll to position [483, 0]
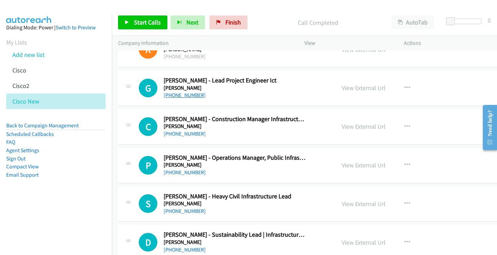
click at [183, 96] on link "+61 2 9928 2100" at bounding box center [184, 95] width 42 height 7
click at [344, 86] on link "View External Url" at bounding box center [363, 88] width 44 height 8
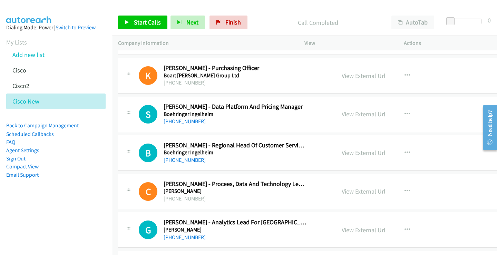
scroll to position [897, 0]
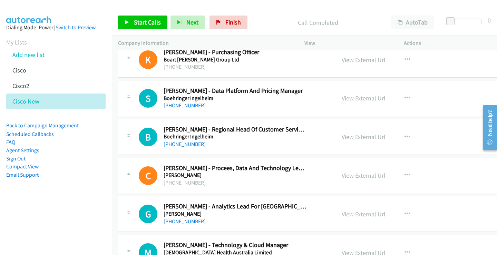
click at [196, 104] on link "+61 2 8875 8722" at bounding box center [184, 105] width 42 height 7
click at [341, 98] on link "View External Url" at bounding box center [363, 98] width 44 height 8
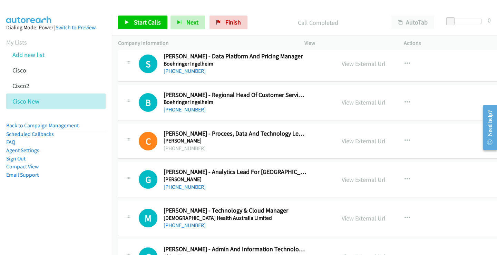
click at [176, 110] on link "+61 412 796 506" at bounding box center [184, 109] width 42 height 7
click at [359, 102] on link "View External Url" at bounding box center [363, 102] width 44 height 8
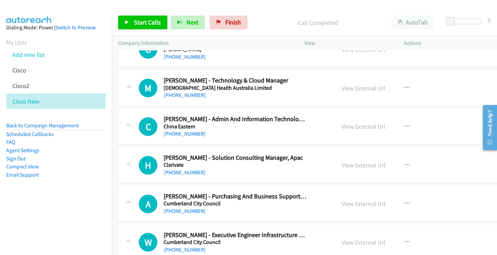
scroll to position [1069, 0]
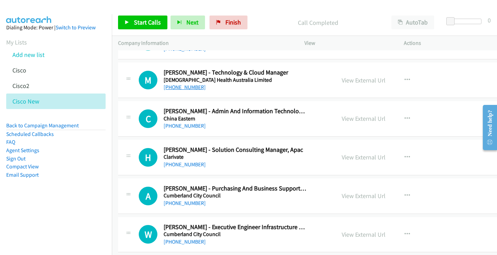
click at [188, 87] on link "[PHONE_NUMBER]" at bounding box center [184, 87] width 42 height 7
click at [341, 80] on link "View External Url" at bounding box center [363, 80] width 44 height 8
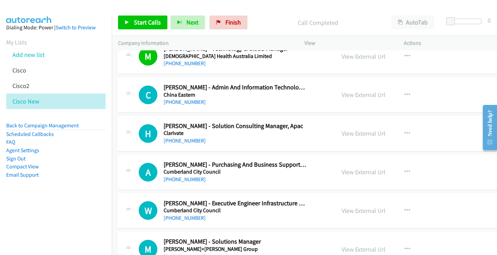
scroll to position [1103, 0]
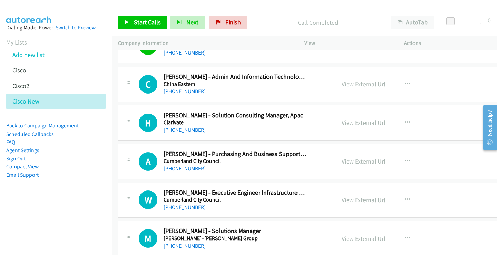
click at [191, 92] on link "+61 2 9373 8600" at bounding box center [184, 91] width 42 height 7
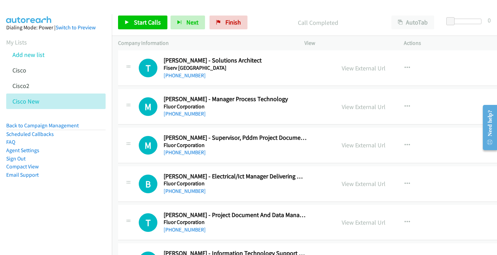
scroll to position [1483, 0]
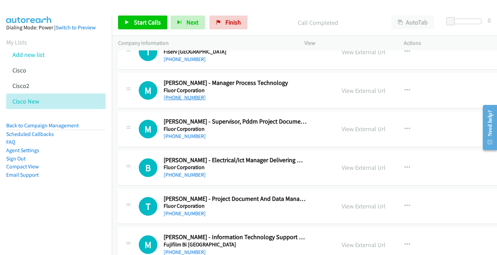
click at [197, 97] on link "[PHONE_NUMBER]" at bounding box center [184, 97] width 42 height 7
click at [341, 92] on link "View External Url" at bounding box center [363, 91] width 44 height 8
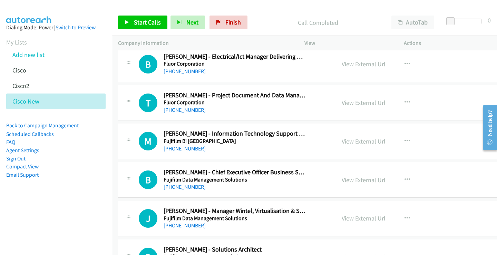
scroll to position [1621, 0]
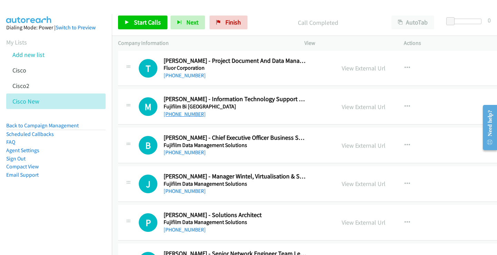
click at [186, 115] on link "[PHONE_NUMBER]" at bounding box center [184, 114] width 42 height 7
click at [342, 108] on link "View External Url" at bounding box center [363, 107] width 44 height 8
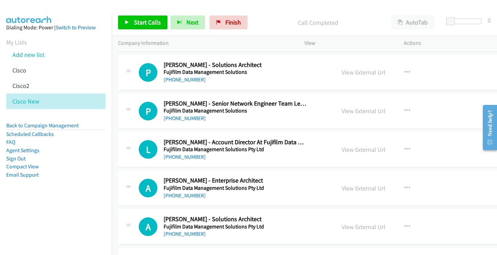
scroll to position [1759, 0]
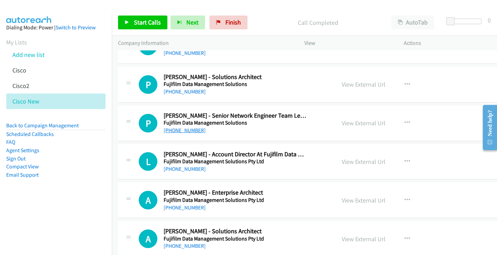
click at [180, 132] on link "[PHONE_NUMBER]" at bounding box center [184, 130] width 42 height 7
click at [341, 124] on link "View External Url" at bounding box center [363, 123] width 44 height 8
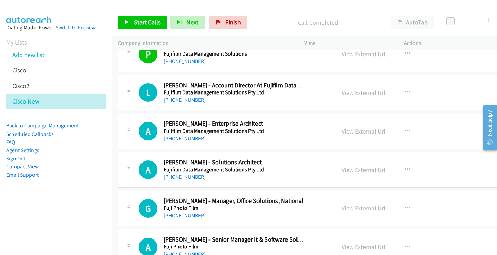
scroll to position [1862, 0]
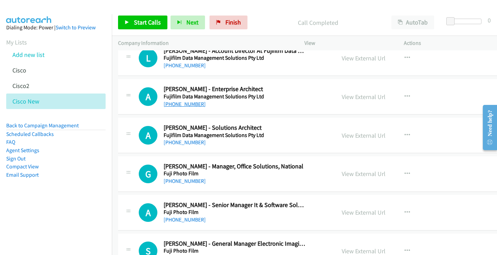
click at [181, 103] on link "+61 451 878 508" at bounding box center [184, 104] width 42 height 7
click at [341, 98] on link "View External Url" at bounding box center [363, 97] width 44 height 8
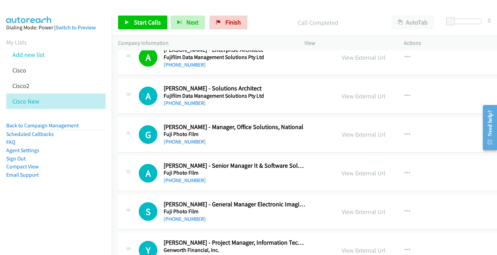
scroll to position [1931, 0]
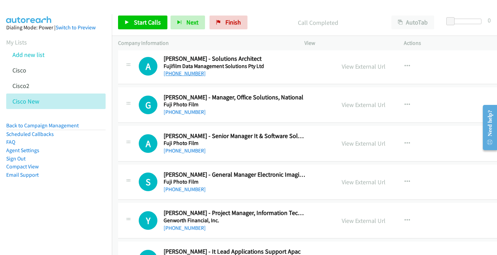
click at [197, 72] on link "[PHONE_NUMBER]" at bounding box center [184, 73] width 42 height 7
click at [342, 64] on link "View External Url" at bounding box center [363, 66] width 44 height 8
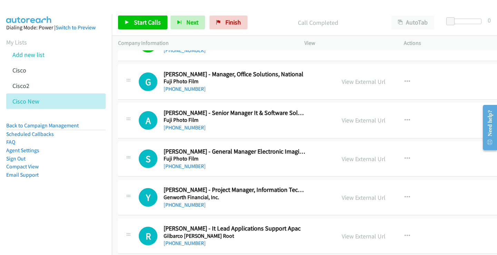
scroll to position [1966, 0]
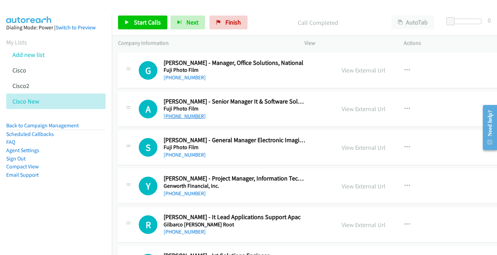
click at [184, 117] on link "[PHONE_NUMBER]" at bounding box center [184, 116] width 42 height 7
click at [341, 110] on link "View External Url" at bounding box center [363, 109] width 44 height 8
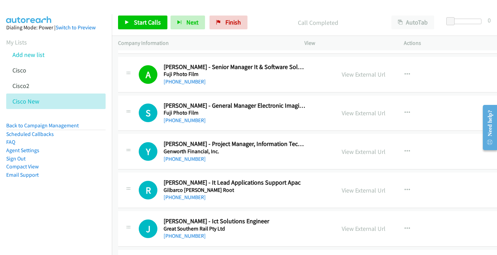
scroll to position [2035, 0]
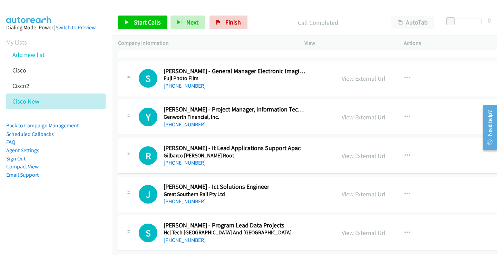
click at [196, 124] on link "+61 2 9278 7000" at bounding box center [184, 124] width 42 height 7
click at [348, 118] on link "View External Url" at bounding box center [363, 117] width 44 height 8
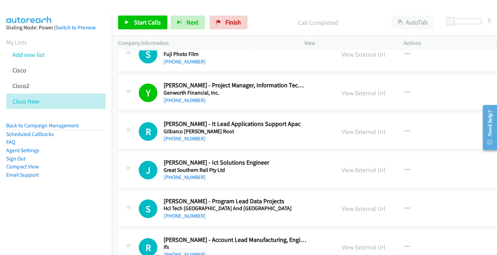
scroll to position [2069, 0]
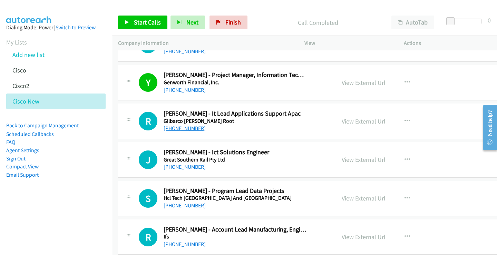
click at [189, 128] on link "[PHONE_NUMBER]" at bounding box center [184, 128] width 42 height 7
click at [341, 121] on link "View External Url" at bounding box center [363, 121] width 44 height 8
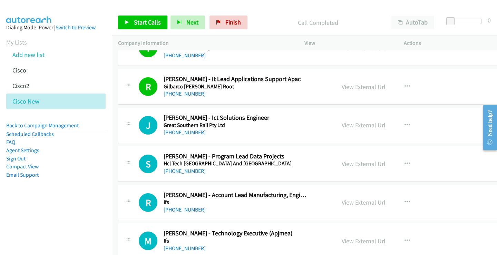
scroll to position [2138, 0]
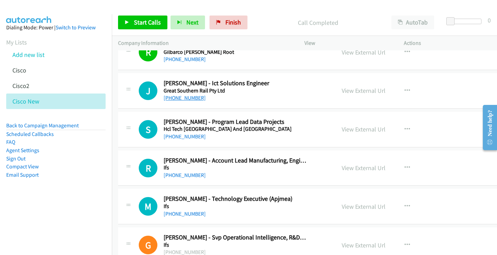
click at [184, 97] on link "[PHONE_NUMBER]" at bounding box center [184, 97] width 42 height 7
click at [341, 92] on link "View External Url" at bounding box center [363, 91] width 44 height 8
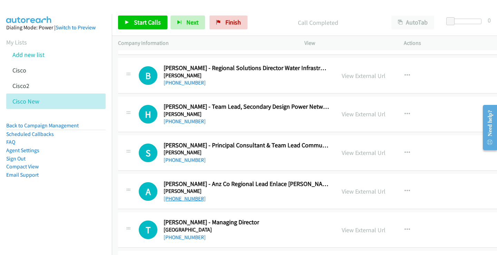
scroll to position [8942, 0]
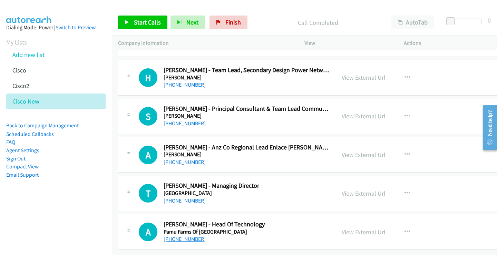
click at [179, 236] on link "+64 21 583 595" at bounding box center [184, 239] width 42 height 7
click at [341, 228] on link "View External Url" at bounding box center [363, 232] width 44 height 8
click at [180, 197] on link "[PHONE_NUMBER]" at bounding box center [184, 200] width 42 height 7
click at [353, 189] on link "View External Url" at bounding box center [363, 193] width 44 height 8
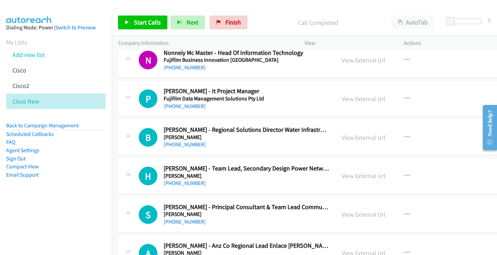
scroll to position [8804, 0]
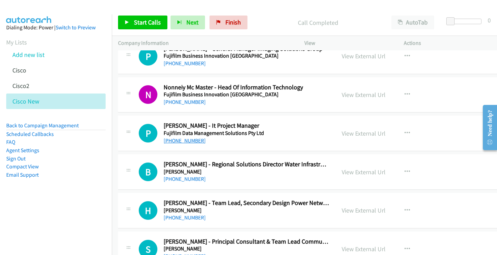
click at [186, 141] on link "+64 27 585 5545" at bounding box center [184, 140] width 42 height 7
click at [341, 132] on link "View External Url" at bounding box center [363, 133] width 44 height 8
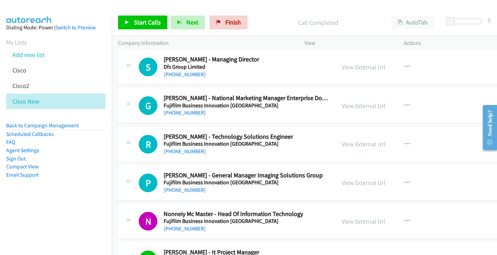
scroll to position [8666, 0]
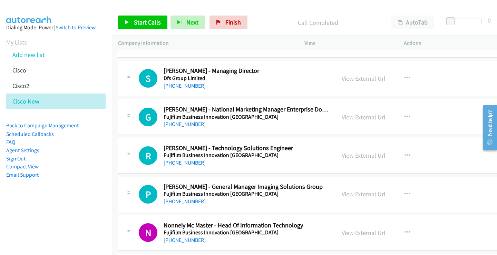
click at [184, 164] on link "+64 21 116 3560" at bounding box center [184, 162] width 42 height 7
click at [341, 156] on link "View External Url" at bounding box center [363, 155] width 44 height 8
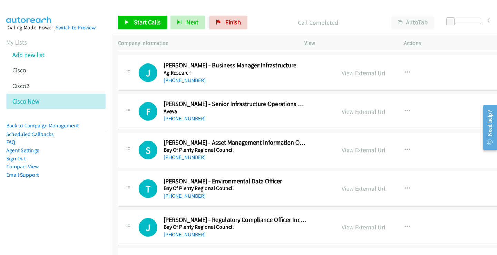
scroll to position [8425, 0]
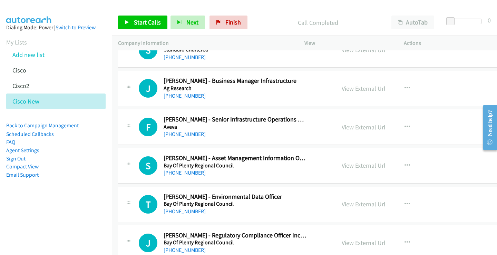
click at [196, 138] on div "[PHONE_NUMBER]" at bounding box center [234, 134] width 143 height 8
click at [192, 135] on link "[PHONE_NUMBER]" at bounding box center [184, 134] width 42 height 7
click at [342, 127] on link "View External Url" at bounding box center [363, 127] width 44 height 8
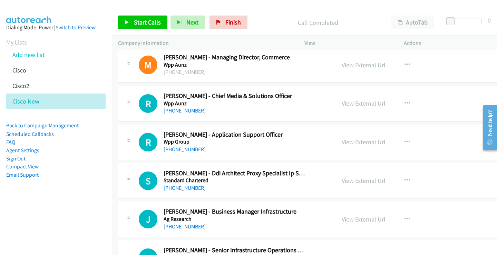
scroll to position [8287, 0]
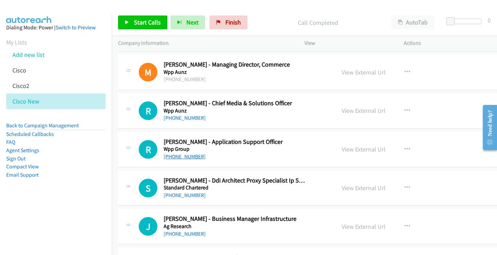
click at [183, 159] on link "+61 481 105 617" at bounding box center [184, 156] width 42 height 7
click at [341, 149] on link "View External Url" at bounding box center [363, 149] width 44 height 8
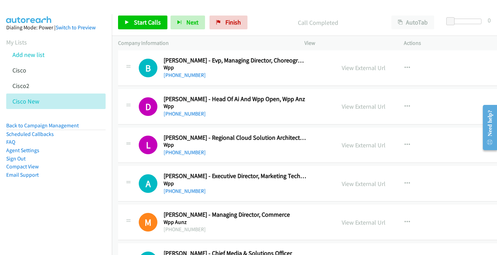
scroll to position [8149, 0]
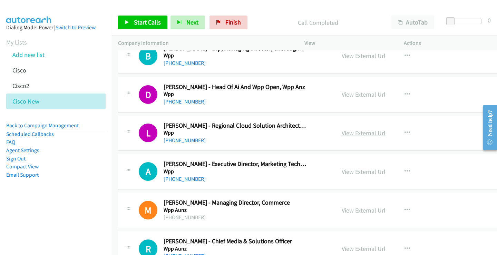
click at [341, 136] on link "View External Url" at bounding box center [363, 133] width 44 height 8
click at [189, 141] on link "[PHONE_NUMBER]" at bounding box center [184, 140] width 42 height 7
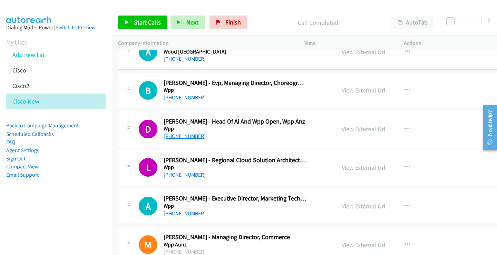
click at [181, 137] on link "[PHONE_NUMBER]" at bounding box center [184, 136] width 42 height 7
click at [341, 132] on link "View External Url" at bounding box center [363, 129] width 44 height 8
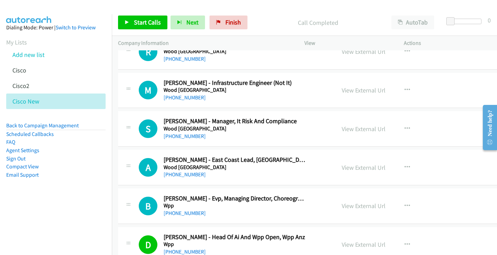
scroll to position [8011, 0]
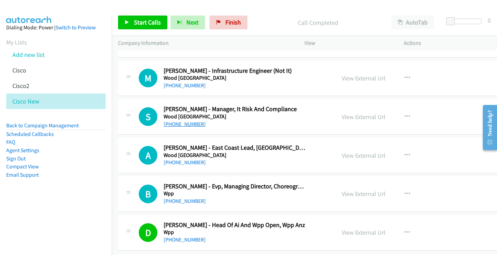
click at [183, 127] on link "+61 406 380 897" at bounding box center [184, 124] width 42 height 7
click at [354, 118] on link "View External Url" at bounding box center [363, 117] width 44 height 8
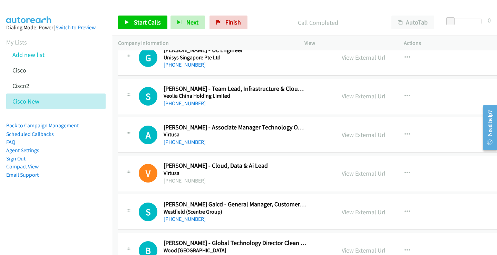
scroll to position [7735, 0]
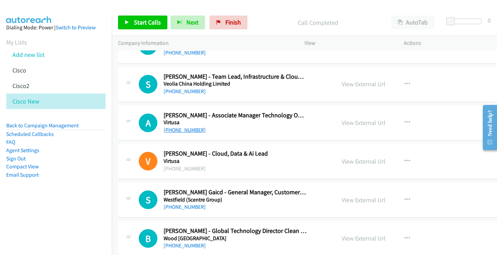
click at [187, 132] on link "[PHONE_NUMBER]" at bounding box center [184, 130] width 42 height 7
click at [341, 122] on link "View External Url" at bounding box center [363, 123] width 44 height 8
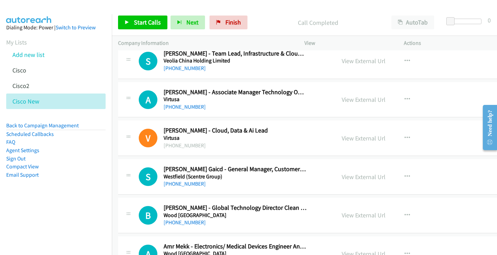
scroll to position [7770, 0]
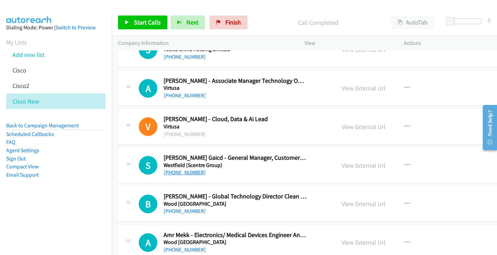
click at [185, 173] on link "+61 412 496 565" at bounding box center [184, 172] width 42 height 7
click at [341, 166] on link "View External Url" at bounding box center [363, 165] width 44 height 8
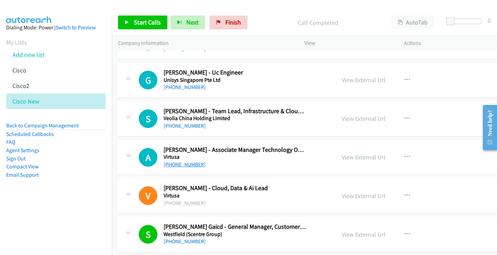
click at [178, 163] on link "[PHONE_NUMBER]" at bounding box center [184, 164] width 42 height 7
click at [344, 157] on link "View External Url" at bounding box center [363, 157] width 44 height 8
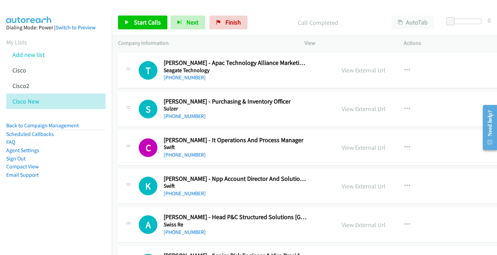
scroll to position [7253, 0]
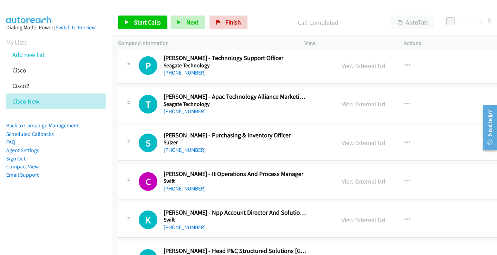
click at [360, 182] on link "View External Url" at bounding box center [363, 181] width 44 height 8
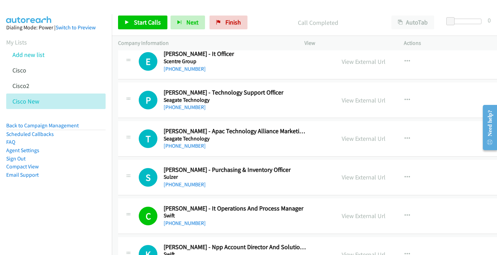
scroll to position [7184, 0]
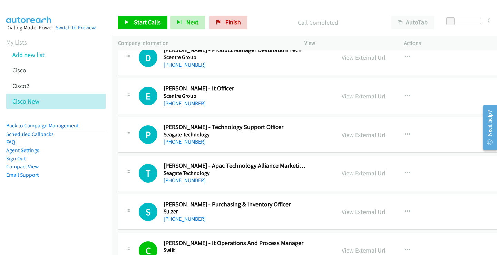
click at [180, 142] on link "[PHONE_NUMBER]" at bounding box center [184, 141] width 42 height 7
click at [344, 133] on link "View External Url" at bounding box center [363, 135] width 44 height 8
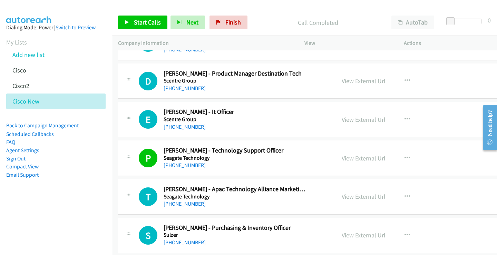
scroll to position [7149, 0]
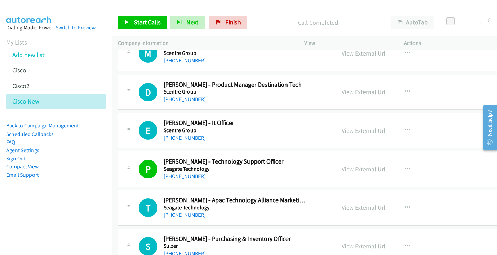
click at [188, 138] on link "[PHONE_NUMBER]" at bounding box center [184, 137] width 42 height 7
click at [341, 130] on link "View External Url" at bounding box center [363, 131] width 44 height 8
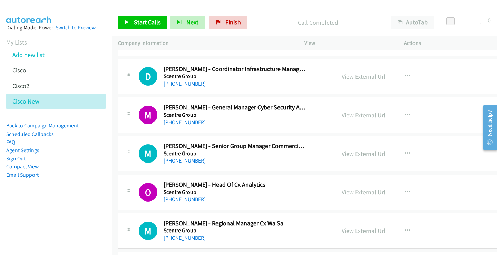
scroll to position [7011, 0]
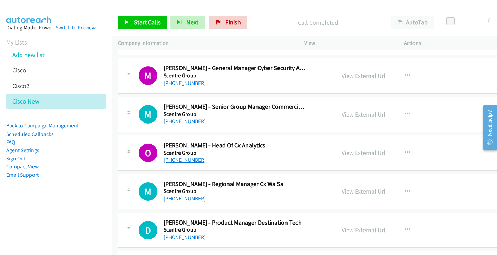
click at [182, 159] on link "[PHONE_NUMBER]" at bounding box center [184, 160] width 42 height 7
click at [341, 150] on link "View External Url" at bounding box center [363, 153] width 44 height 8
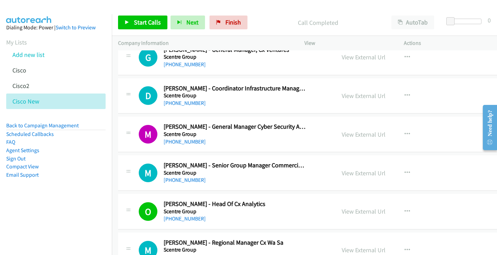
scroll to position [6942, 0]
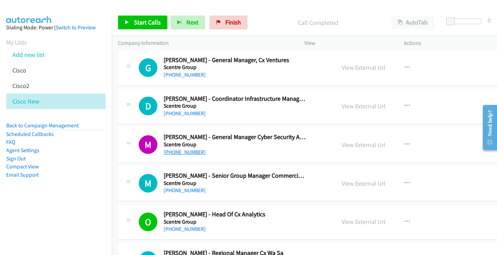
click at [189, 152] on link "[PHONE_NUMBER]" at bounding box center [184, 152] width 42 height 7
click at [346, 145] on link "View External Url" at bounding box center [363, 145] width 44 height 8
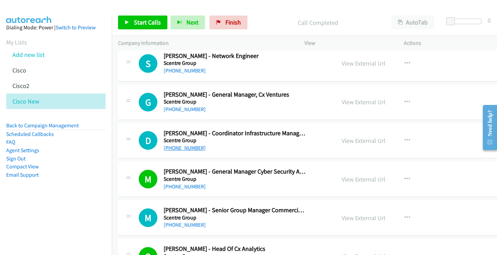
click at [181, 150] on link "[PHONE_NUMBER]" at bounding box center [184, 147] width 42 height 7
click at [343, 138] on link "View External Url" at bounding box center [363, 141] width 44 height 8
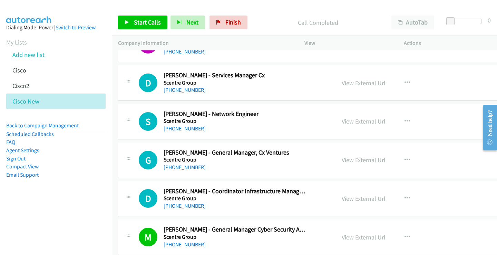
scroll to position [6839, 0]
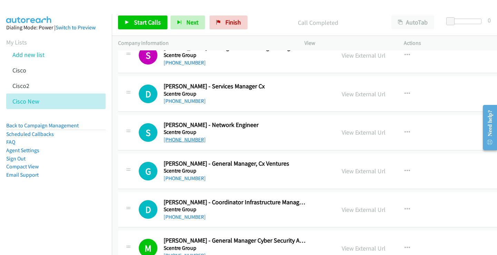
click at [179, 139] on link "+61 477 088 148" at bounding box center [184, 139] width 42 height 7
click at [344, 131] on link "View External Url" at bounding box center [363, 132] width 44 height 8
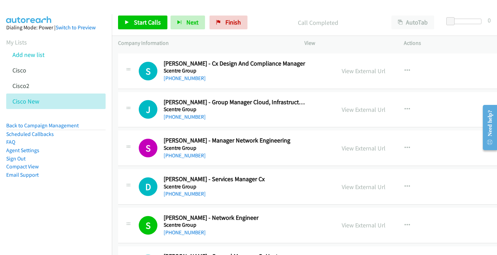
scroll to position [6735, 0]
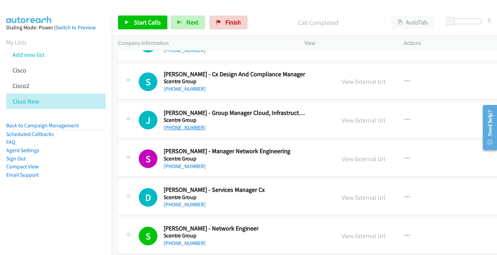
click at [188, 129] on link "[PHONE_NUMBER]" at bounding box center [184, 127] width 42 height 7
drag, startPoint x: 342, startPoint y: 120, endPoint x: 320, endPoint y: 120, distance: 22.1
click at [341, 118] on link "View External Url" at bounding box center [363, 120] width 44 height 8
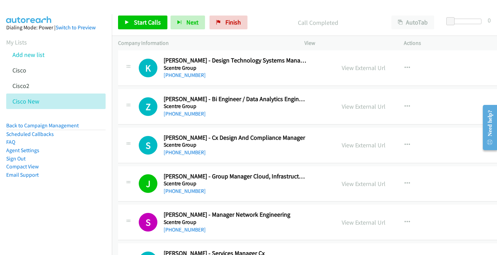
scroll to position [6666, 0]
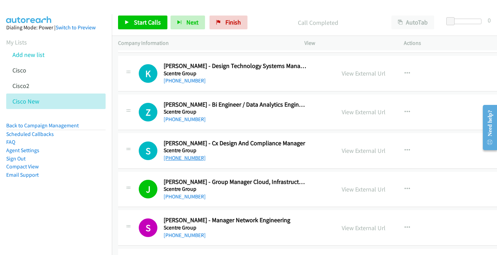
click at [181, 159] on link "[PHONE_NUMBER]" at bounding box center [184, 157] width 42 height 7
click at [341, 151] on link "View External Url" at bounding box center [363, 151] width 44 height 8
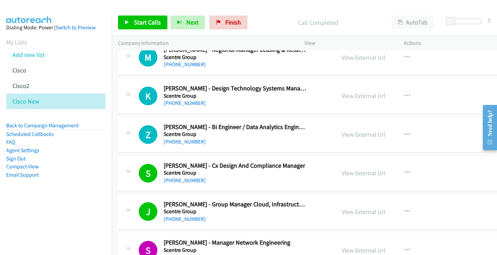
scroll to position [6632, 0]
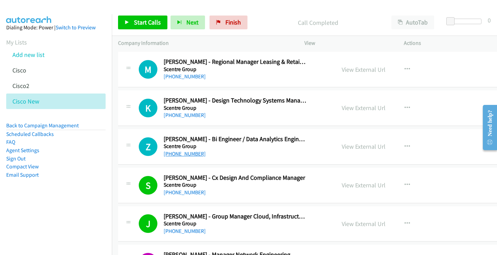
click at [191, 153] on link "+61 415 383 504" at bounding box center [184, 153] width 42 height 7
click at [353, 107] on link "View External Url" at bounding box center [363, 108] width 44 height 8
click at [185, 154] on link "+61 415 383 504" at bounding box center [184, 153] width 42 height 7
click at [341, 148] on link "View External Url" at bounding box center [363, 146] width 44 height 8
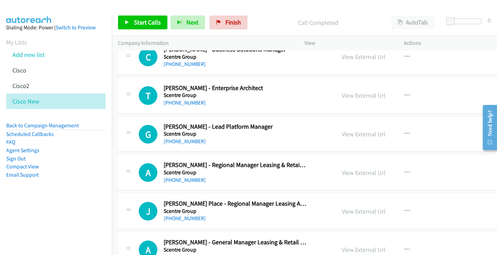
scroll to position [5839, 0]
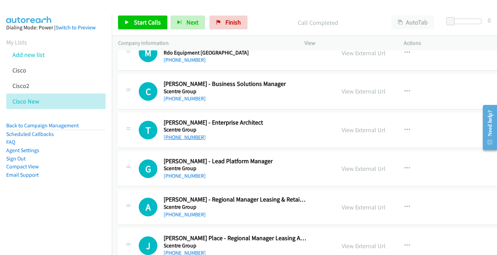
click at [184, 138] on link "+61 413 731 636" at bounding box center [184, 137] width 42 height 7
click at [348, 128] on link "View External Url" at bounding box center [363, 130] width 44 height 8
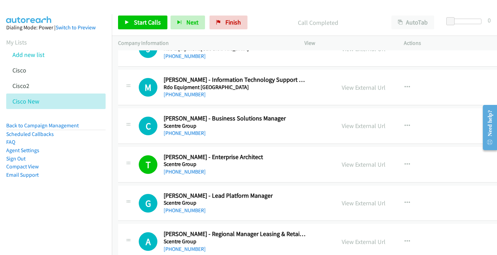
scroll to position [5770, 0]
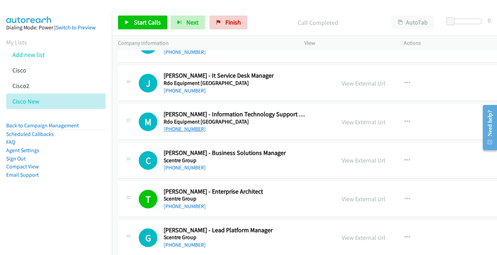
click at [190, 130] on link "[PHONE_NUMBER]" at bounding box center [184, 129] width 42 height 7
click at [355, 121] on link "View External Url" at bounding box center [363, 122] width 44 height 8
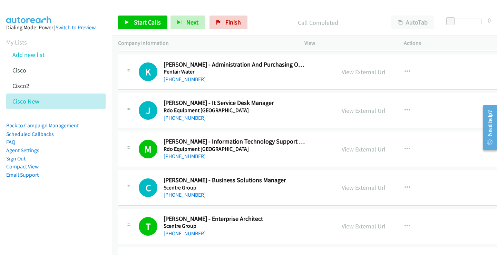
scroll to position [5735, 0]
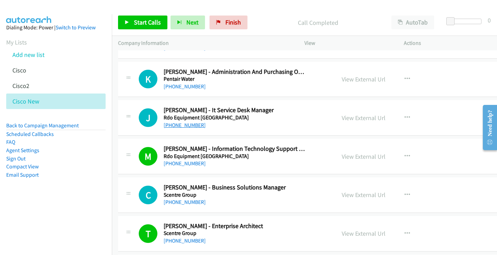
click at [188, 123] on link "[PHONE_NUMBER]" at bounding box center [184, 125] width 42 height 7
click at [341, 117] on link "View External Url" at bounding box center [363, 118] width 44 height 8
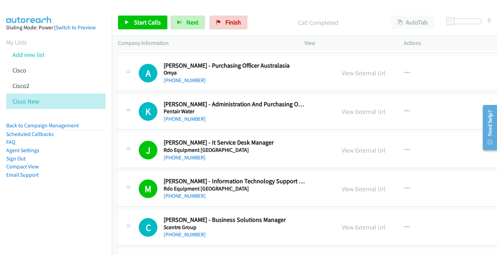
scroll to position [5666, 0]
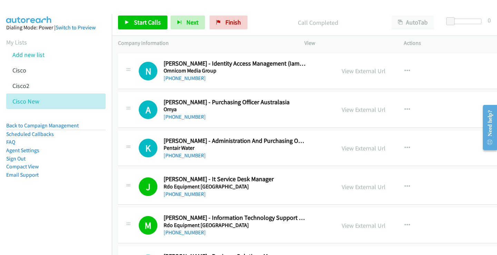
click at [289, 57] on div "N Callback Scheduled Nicholas Malacco - Identity Access Management (Iam) Engine…" at bounding box center [322, 71] width 409 height 36
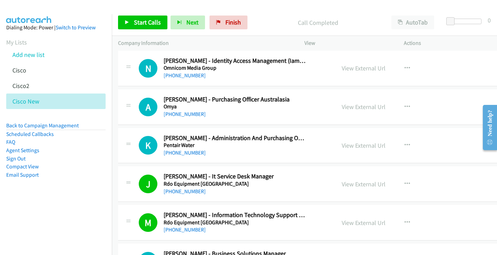
scroll to position [5661, 0]
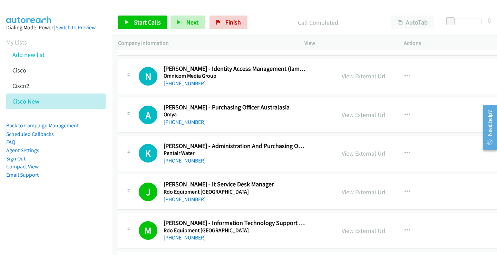
click at [189, 160] on link "[PHONE_NUMBER]" at bounding box center [184, 160] width 42 height 7
click at [341, 153] on link "View External Url" at bounding box center [363, 153] width 44 height 8
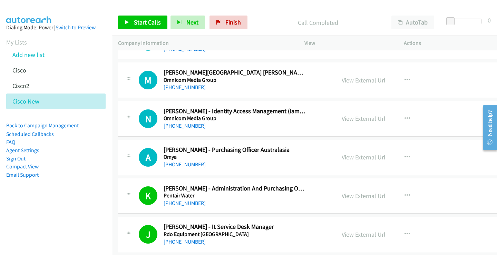
scroll to position [5627, 0]
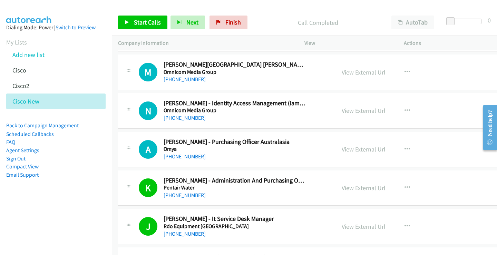
click at [187, 157] on link "[PHONE_NUMBER]" at bounding box center [184, 156] width 42 height 7
click at [345, 149] on link "View External Url" at bounding box center [363, 149] width 44 height 8
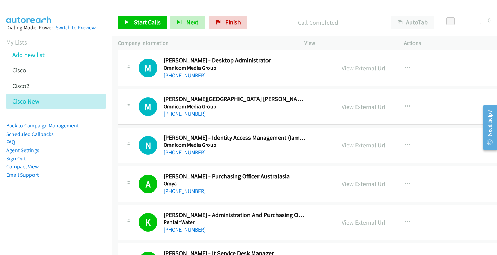
scroll to position [5558, 0]
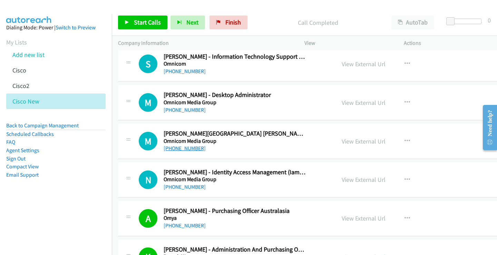
click at [198, 149] on link "+977 985-1125263" at bounding box center [184, 148] width 42 height 7
click at [341, 141] on link "View External Url" at bounding box center [363, 141] width 44 height 8
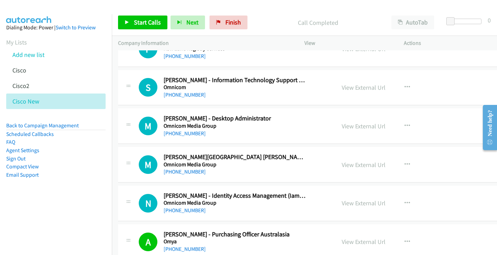
scroll to position [5523, 0]
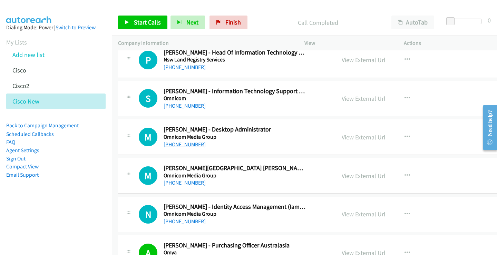
click at [189, 146] on link "[PHONE_NUMBER]" at bounding box center [184, 144] width 42 height 7
click at [349, 136] on link "View External Url" at bounding box center [363, 137] width 44 height 8
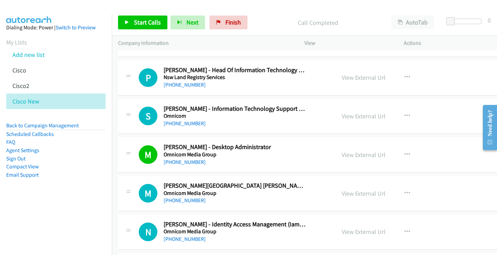
scroll to position [5489, 0]
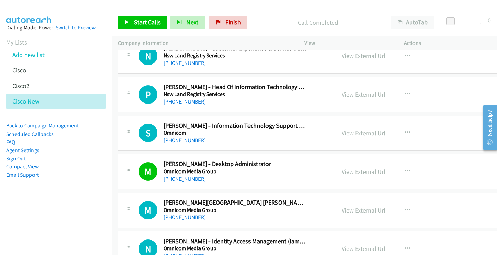
click at [178, 141] on link "[PHONE_NUMBER]" at bounding box center [184, 140] width 42 height 7
click at [341, 131] on link "View External Url" at bounding box center [363, 133] width 44 height 8
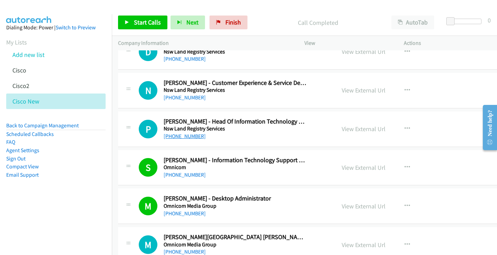
click at [180, 137] on link "+61 402 957 366" at bounding box center [184, 136] width 42 height 7
click at [343, 129] on link "View External Url" at bounding box center [363, 129] width 44 height 8
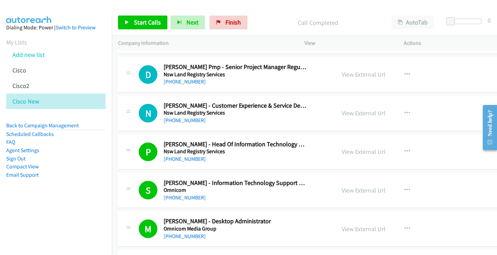
scroll to position [5420, 0]
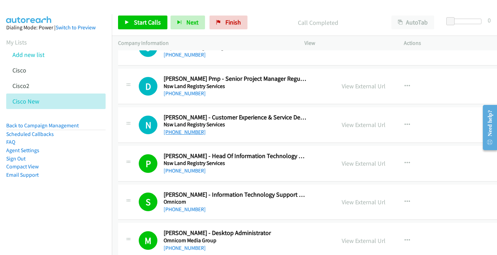
click at [180, 133] on link "+61 2 7207 6374" at bounding box center [184, 132] width 42 height 7
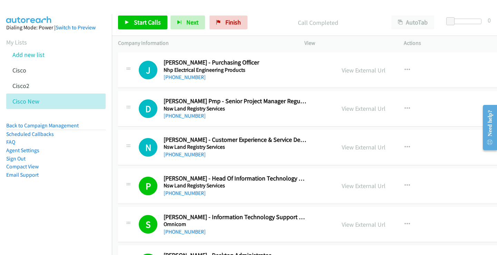
scroll to position [5385, 0]
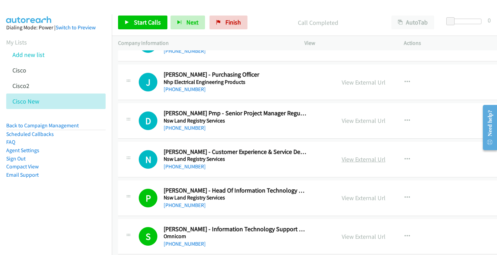
click at [349, 159] on link "View External Url" at bounding box center [363, 159] width 44 height 8
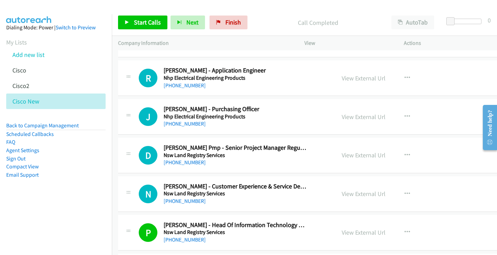
scroll to position [5282, 0]
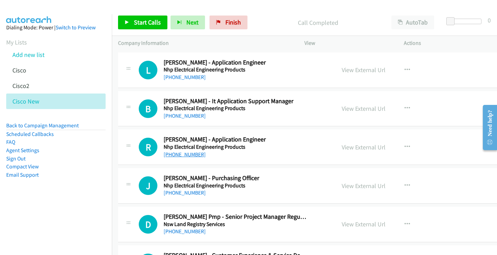
click at [190, 156] on link "+61 418 745 875" at bounding box center [184, 154] width 42 height 7
click at [346, 145] on link "View External Url" at bounding box center [363, 147] width 44 height 8
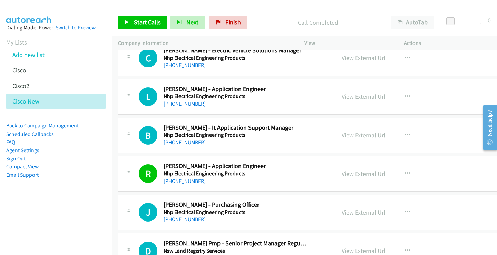
scroll to position [5247, 0]
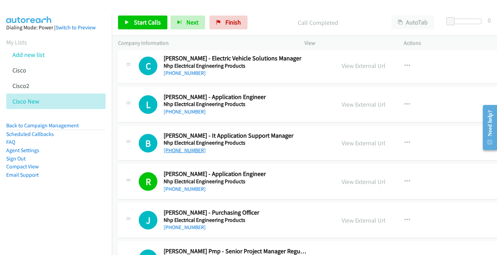
click at [188, 149] on link "+61 418 597 464" at bounding box center [184, 150] width 42 height 7
click at [342, 142] on link "View External Url" at bounding box center [363, 143] width 44 height 8
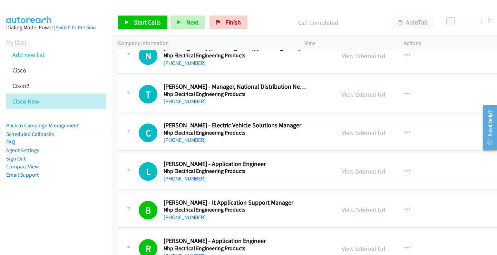
scroll to position [5178, 0]
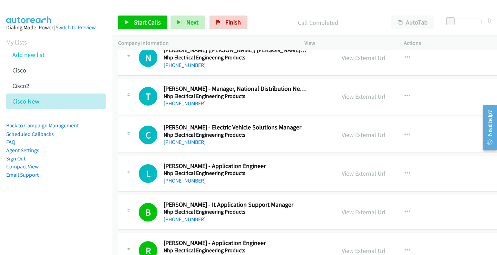
click at [190, 180] on link "+61 419 747 180" at bounding box center [184, 180] width 42 height 7
click at [341, 174] on link "View External Url" at bounding box center [363, 173] width 44 height 8
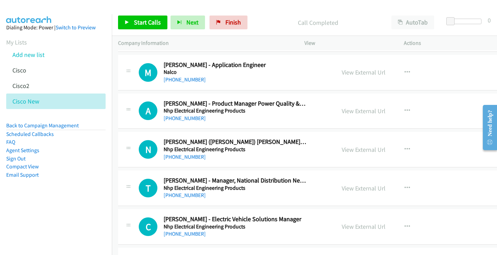
scroll to position [5075, 0]
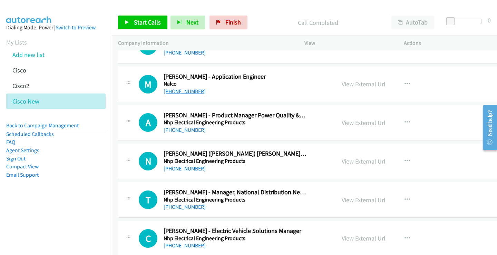
click at [187, 90] on link "[PHONE_NUMBER]" at bounding box center [184, 91] width 42 height 7
click at [341, 84] on link "View External Url" at bounding box center [363, 84] width 44 height 8
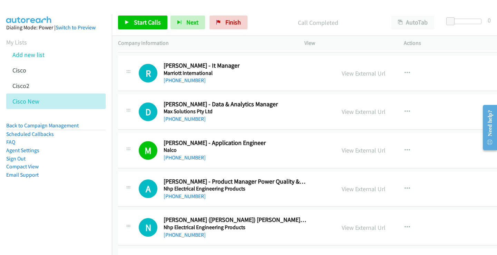
scroll to position [5006, 0]
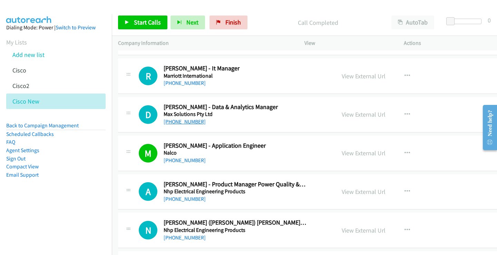
click at [186, 121] on link "+65 8143 0840" at bounding box center [184, 121] width 42 height 7
click at [341, 114] on link "View External Url" at bounding box center [363, 114] width 44 height 8
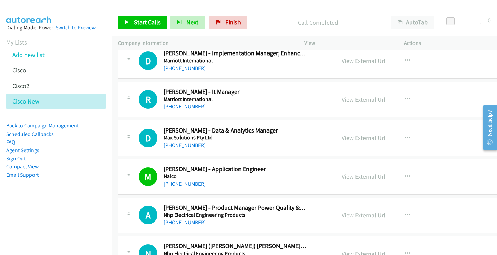
scroll to position [4972, 0]
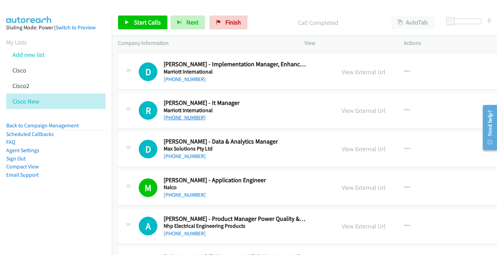
click at [187, 118] on link "+61 7 3164 4080" at bounding box center [184, 117] width 42 height 7
click at [345, 109] on link "View External Url" at bounding box center [363, 111] width 44 height 8
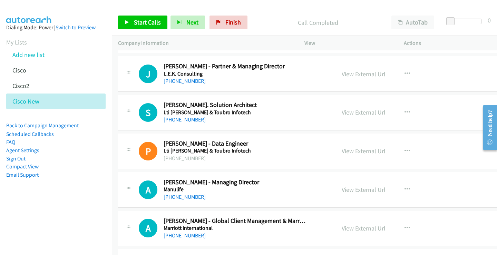
scroll to position [4765, 0]
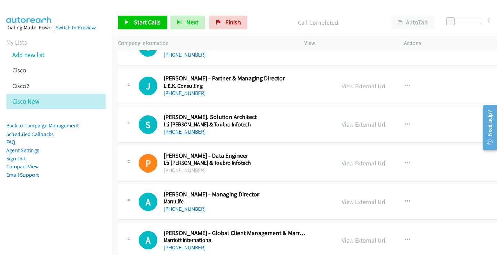
click at [187, 132] on link "[PHONE_NUMBER]" at bounding box center [184, 131] width 42 height 7
click at [344, 122] on link "View External Url" at bounding box center [363, 124] width 44 height 8
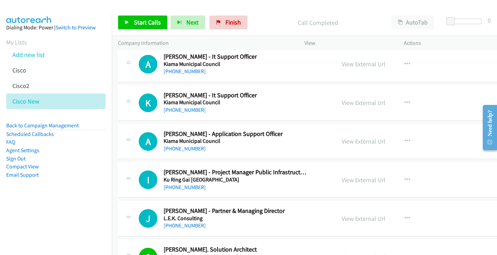
scroll to position [4627, 0]
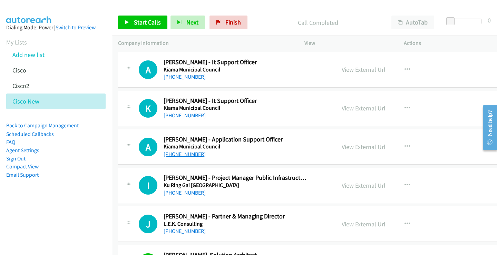
click at [185, 153] on link "[PHONE_NUMBER]" at bounding box center [184, 154] width 42 height 7
click at [341, 148] on link "View External Url" at bounding box center [363, 147] width 44 height 8
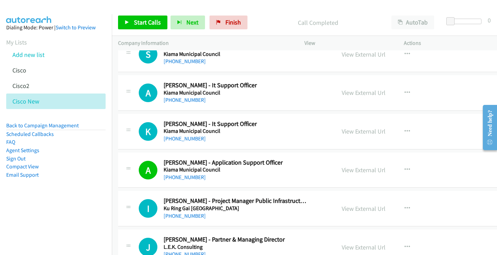
scroll to position [4592, 0]
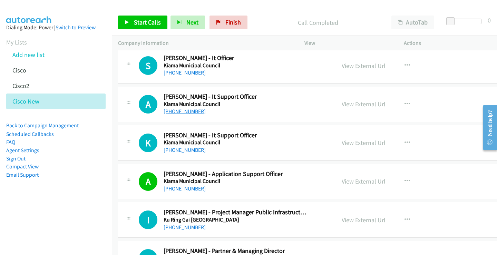
click at [179, 111] on link "[PHONE_NUMBER]" at bounding box center [184, 111] width 42 height 7
click at [350, 103] on link "View External Url" at bounding box center [363, 104] width 44 height 8
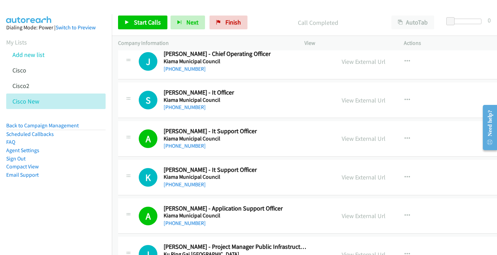
scroll to position [4523, 0]
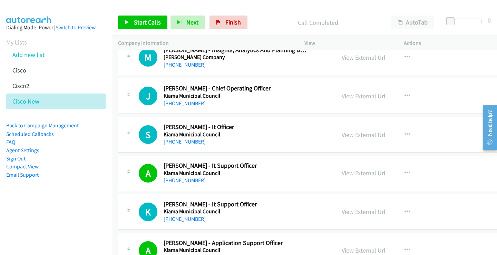
click at [189, 141] on link "[PHONE_NUMBER]" at bounding box center [184, 141] width 42 height 7
click at [346, 132] on link "View External Url" at bounding box center [363, 135] width 44 height 8
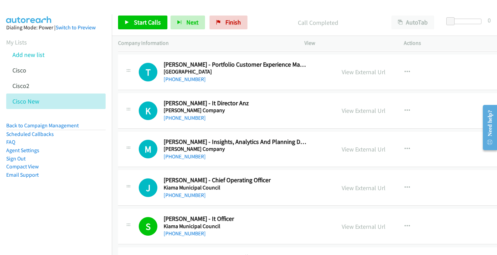
scroll to position [4420, 0]
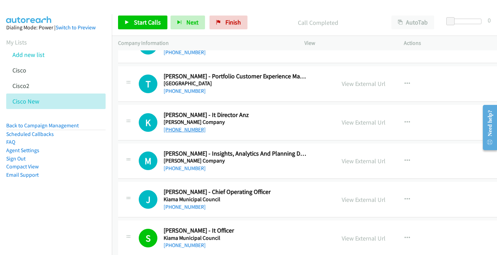
click at [180, 130] on link "[PHONE_NUMBER]" at bounding box center [184, 129] width 42 height 7
click at [341, 123] on link "View External Url" at bounding box center [363, 122] width 44 height 8
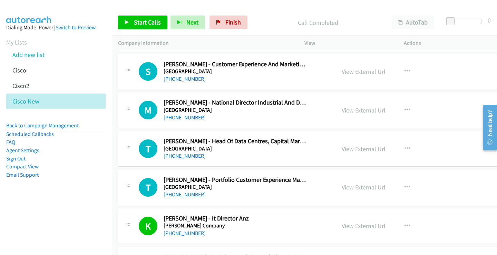
scroll to position [4351, 0]
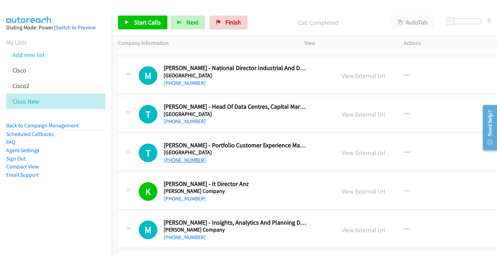
click at [178, 162] on link "[PHONE_NUMBER]" at bounding box center [184, 160] width 42 height 7
click at [346, 151] on link "View External Url" at bounding box center [363, 153] width 44 height 8
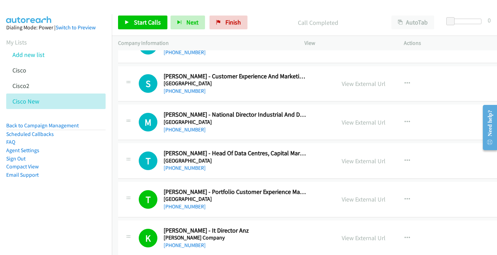
scroll to position [4316, 0]
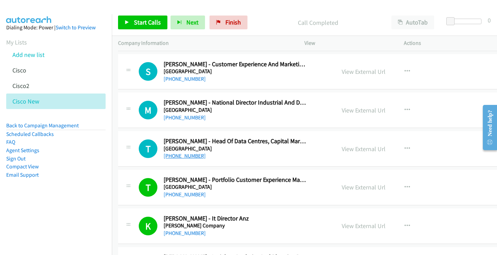
click at [175, 154] on link "[PHONE_NUMBER]" at bounding box center [184, 155] width 42 height 7
click at [346, 150] on link "View External Url" at bounding box center [363, 149] width 44 height 8
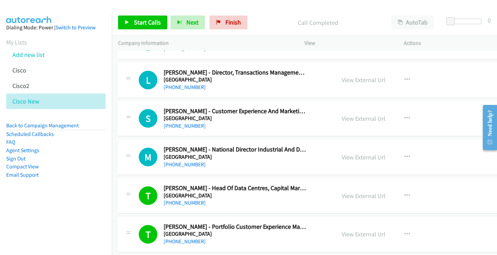
scroll to position [4282, 0]
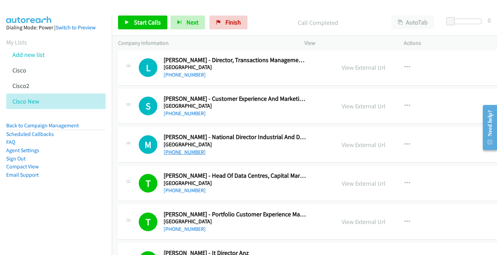
click at [189, 154] on link "[PHONE_NUMBER]" at bounding box center [184, 152] width 42 height 7
click at [341, 146] on link "View External Url" at bounding box center [363, 145] width 44 height 8
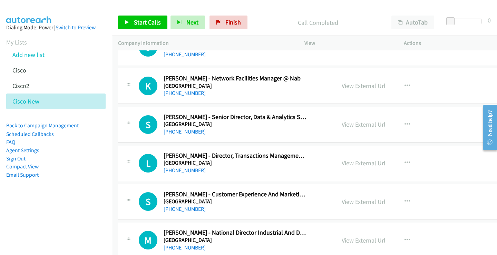
scroll to position [4178, 0]
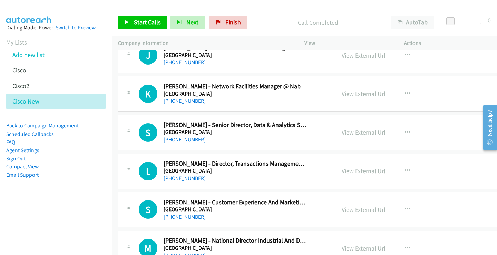
click at [184, 139] on link "[PHONE_NUMBER]" at bounding box center [184, 139] width 42 height 7
click at [341, 133] on link "View External Url" at bounding box center [363, 132] width 44 height 8
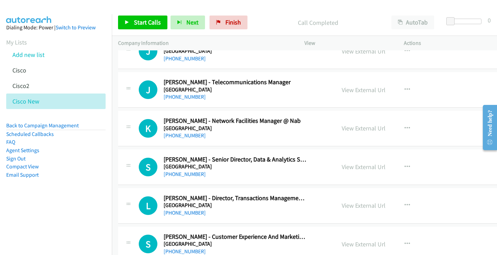
scroll to position [4109, 0]
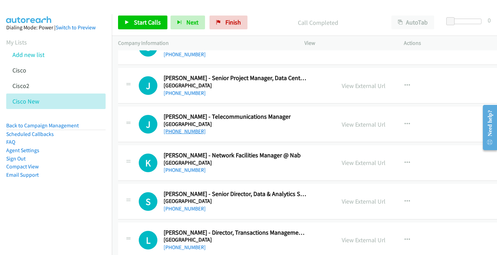
click at [182, 132] on link "[PHONE_NUMBER]" at bounding box center [184, 131] width 42 height 7
click at [344, 125] on link "View External Url" at bounding box center [363, 124] width 44 height 8
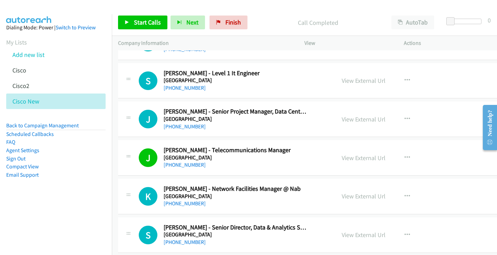
scroll to position [4040, 0]
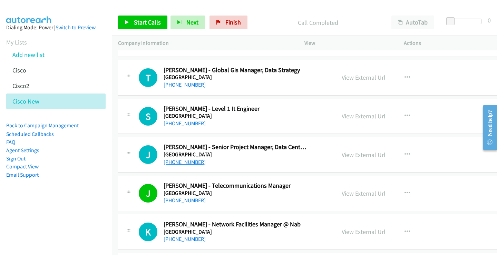
click at [187, 164] on link "[PHONE_NUMBER]" at bounding box center [184, 162] width 42 height 7
click at [341, 156] on link "View External Url" at bounding box center [363, 155] width 44 height 8
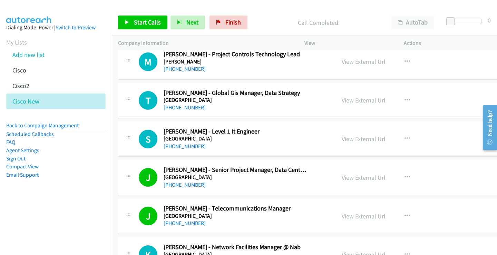
scroll to position [4006, 0]
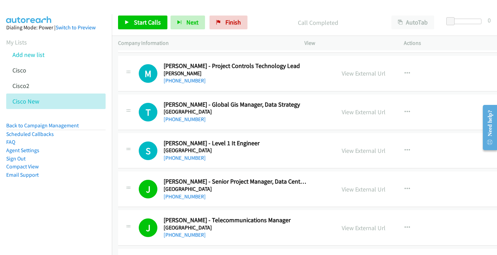
click at [370, 14] on div "Start Calls Pause Next Finish Call Completed AutoTab AutoTab 0" at bounding box center [304, 22] width 385 height 27
click at [187, 159] on link "[PHONE_NUMBER]" at bounding box center [184, 157] width 42 height 7
click at [345, 152] on link "View External Url" at bounding box center [363, 151] width 44 height 8
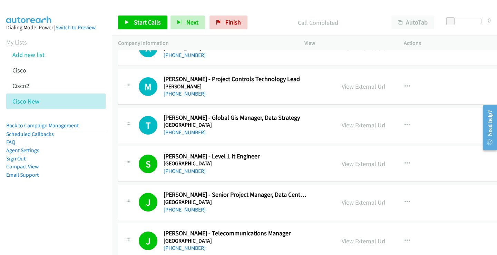
scroll to position [3972, 0]
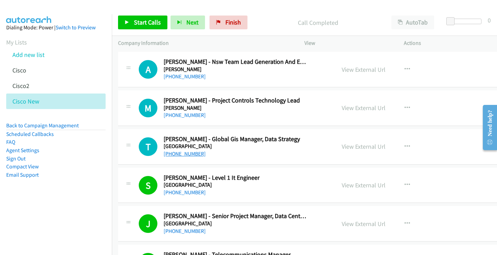
click at [175, 154] on link "[PHONE_NUMBER]" at bounding box center [184, 153] width 42 height 7
drag, startPoint x: 349, startPoint y: 146, endPoint x: 269, endPoint y: 146, distance: 79.7
click at [346, 147] on link "View External Url" at bounding box center [363, 146] width 44 height 8
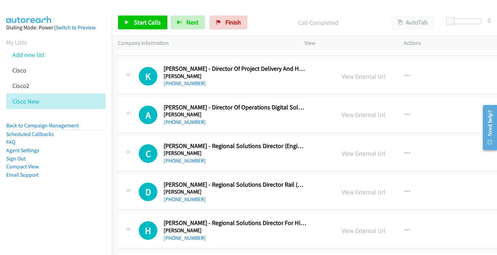
scroll to position [3144, 0]
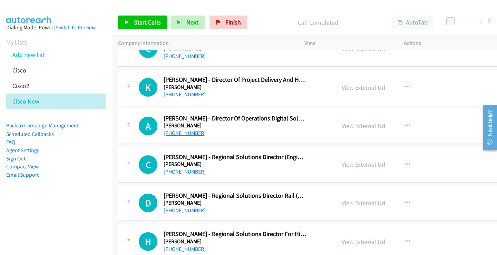
click at [182, 132] on link "+61 427 004 511" at bounding box center [184, 133] width 42 height 7
click at [345, 124] on link "View External Url" at bounding box center [363, 126] width 44 height 8
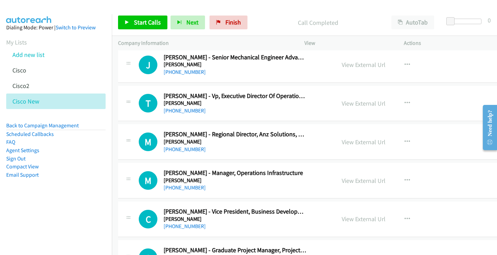
scroll to position [2696, 0]
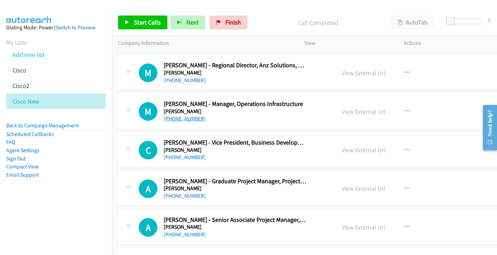
click at [183, 119] on link "+61 411 281 015" at bounding box center [184, 118] width 42 height 7
click at [350, 113] on link "View External Url" at bounding box center [363, 112] width 44 height 8
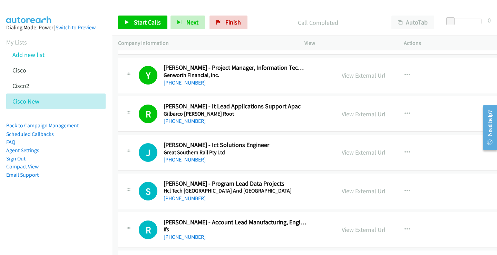
scroll to position [2040, 0]
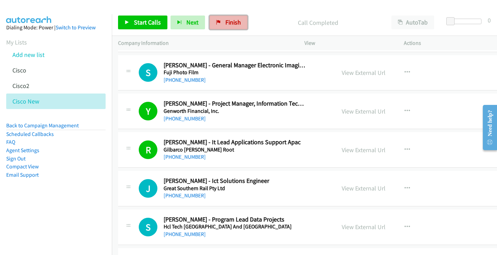
click at [234, 22] on span "Finish" at bounding box center [233, 22] width 16 height 8
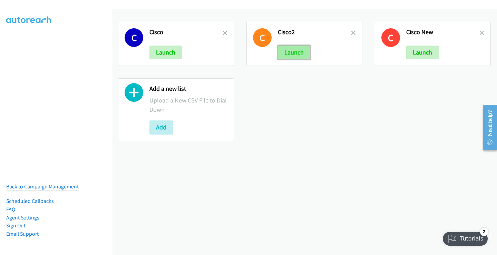
click at [290, 51] on button "Launch" at bounding box center [294, 53] width 32 height 14
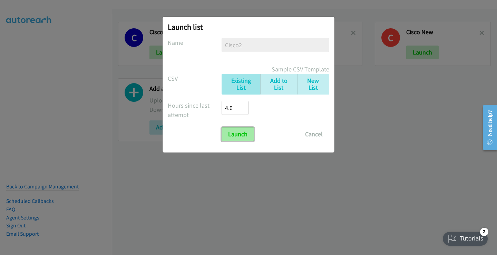
click at [243, 137] on input "Launch" at bounding box center [237, 134] width 32 height 14
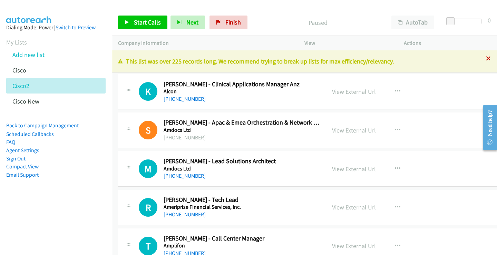
click at [486, 59] on icon at bounding box center [488, 59] width 5 height 5
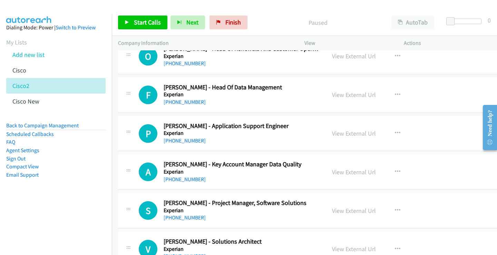
scroll to position [2138, 0]
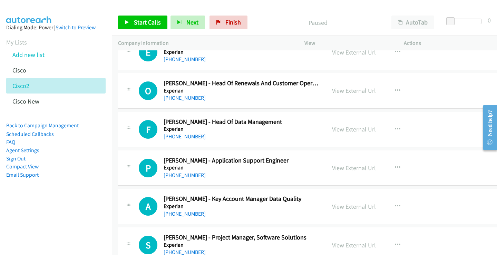
click at [187, 137] on link "[PHONE_NUMBER]" at bounding box center [184, 136] width 42 height 7
click at [360, 130] on link "View External Url" at bounding box center [354, 129] width 44 height 8
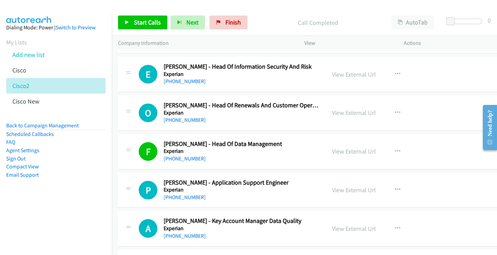
scroll to position [2104, 0]
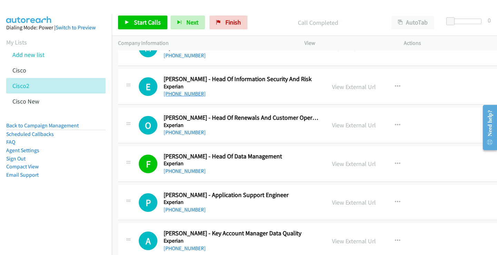
click at [192, 93] on link "[PHONE_NUMBER]" at bounding box center [184, 93] width 42 height 7
click at [348, 86] on link "View External Url" at bounding box center [354, 87] width 44 height 8
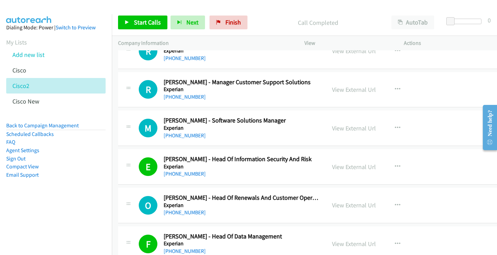
scroll to position [2035, 0]
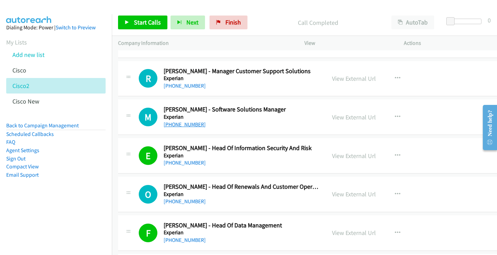
click at [185, 126] on link "[PHONE_NUMBER]" at bounding box center [184, 124] width 42 height 7
click at [353, 117] on link "View External Url" at bounding box center [354, 117] width 44 height 8
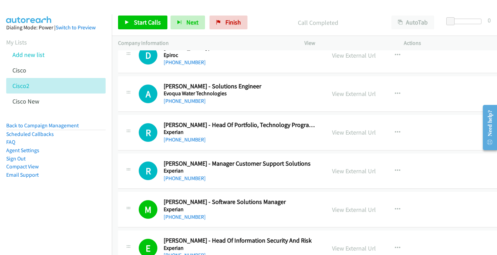
scroll to position [1931, 0]
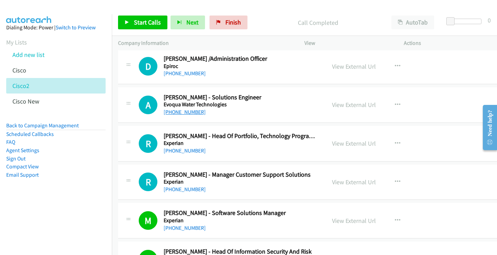
click at [194, 112] on link "[PHONE_NUMBER]" at bounding box center [184, 112] width 42 height 7
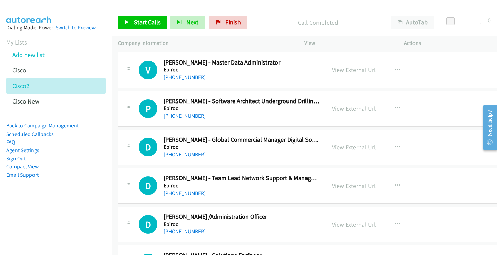
scroll to position [1759, 0]
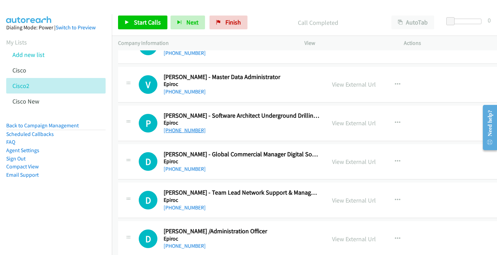
click at [187, 131] on link "[PHONE_NUMBER]" at bounding box center [184, 130] width 42 height 7
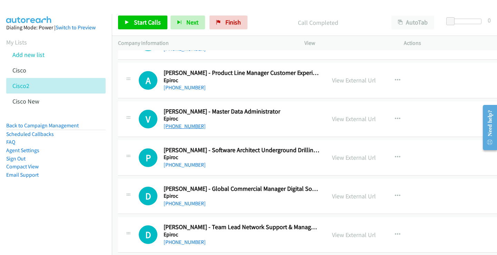
click at [185, 125] on link "[PHONE_NUMBER]" at bounding box center [184, 126] width 42 height 7
click at [340, 118] on link "View External Url" at bounding box center [354, 119] width 44 height 8
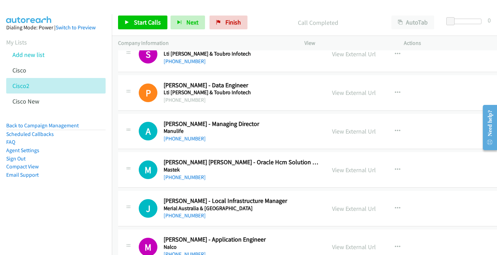
scroll to position [5069, 0]
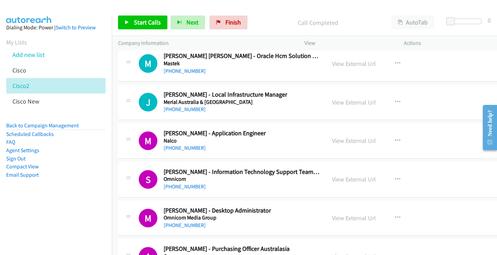
click at [206, 175] on h2 "[PERSON_NAME] - Information Technology Support Team Lead" at bounding box center [241, 172] width 156 height 8
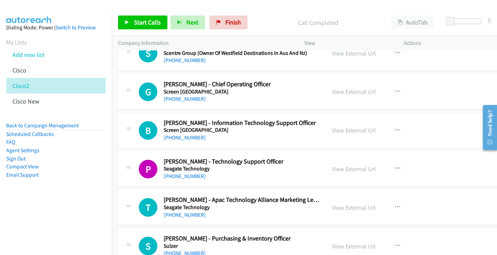
scroll to position [7690, 0]
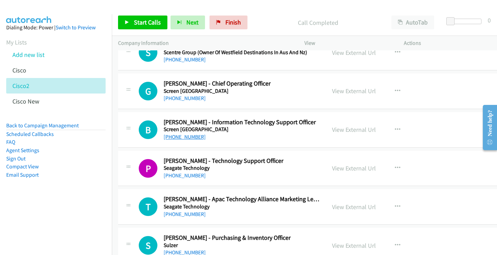
click at [179, 139] on link "[PHONE_NUMBER]" at bounding box center [184, 136] width 42 height 7
click at [347, 129] on link "View External Url" at bounding box center [354, 130] width 44 height 8
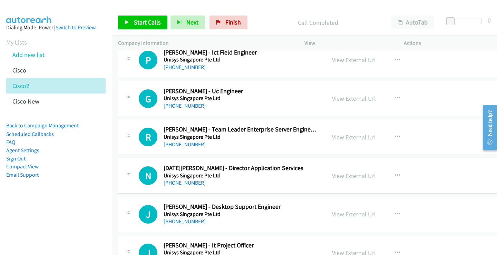
scroll to position [8483, 0]
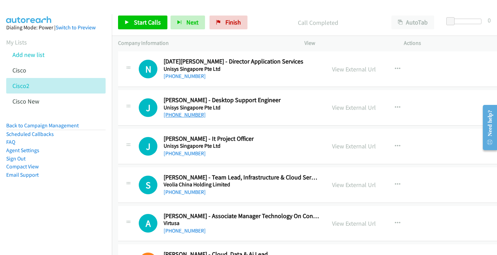
click at [194, 113] on link "[PHONE_NUMBER]" at bounding box center [184, 114] width 42 height 7
click at [349, 108] on link "View External Url" at bounding box center [354, 107] width 44 height 8
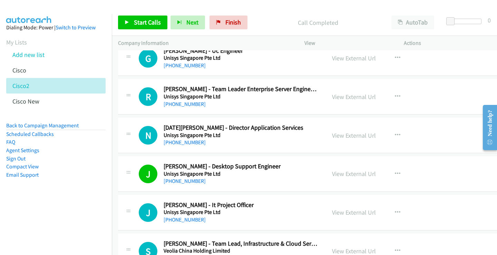
scroll to position [8414, 0]
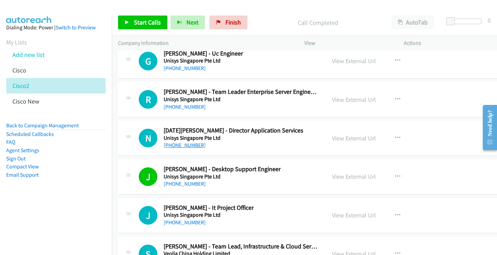
click at [186, 144] on link "[PHONE_NUMBER]" at bounding box center [184, 145] width 42 height 7
click at [336, 138] on link "View External Url" at bounding box center [354, 138] width 44 height 8
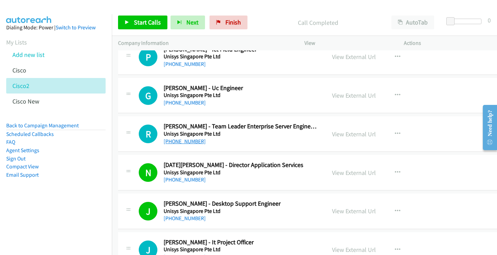
click at [180, 141] on link "[PHONE_NUMBER]" at bounding box center [184, 141] width 42 height 7
click at [336, 133] on link "View External Url" at bounding box center [354, 134] width 44 height 8
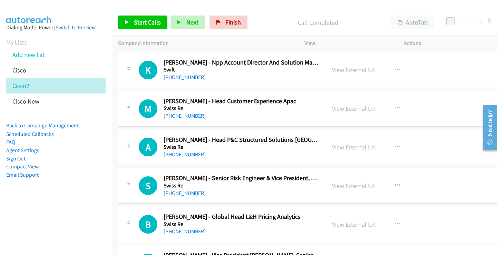
scroll to position [7931, 0]
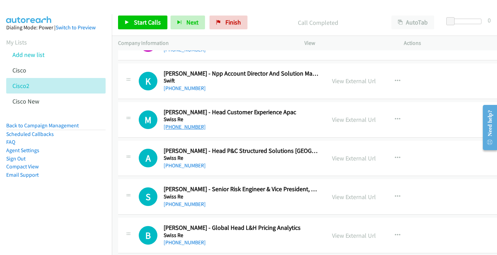
click at [196, 128] on link "[PHONE_NUMBER]" at bounding box center [184, 126] width 42 height 7
click at [344, 122] on link "View External Url" at bounding box center [354, 120] width 44 height 8
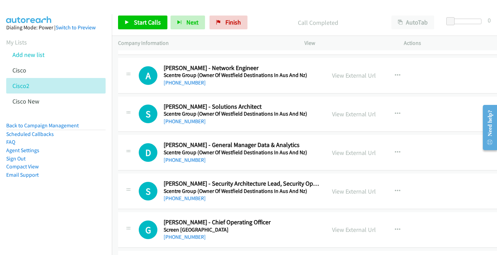
scroll to position [7517, 0]
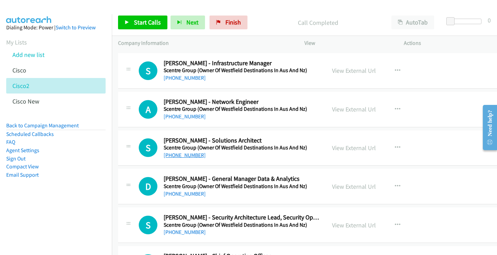
click at [185, 154] on link "[PHONE_NUMBER]" at bounding box center [184, 155] width 42 height 7
click at [356, 148] on link "View External Url" at bounding box center [354, 148] width 44 height 8
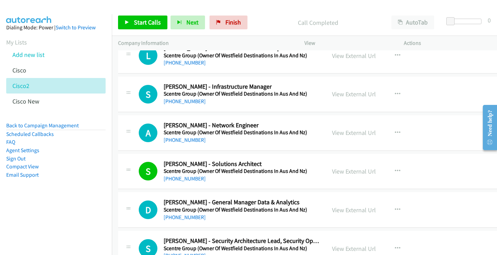
scroll to position [7483, 0]
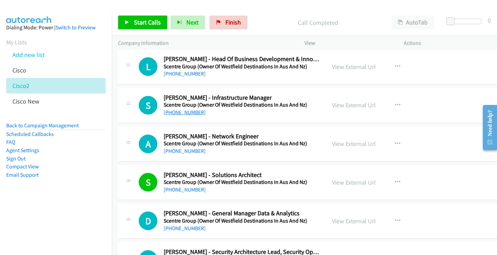
click at [190, 112] on link "[PHONE_NUMBER]" at bounding box center [184, 112] width 42 height 7
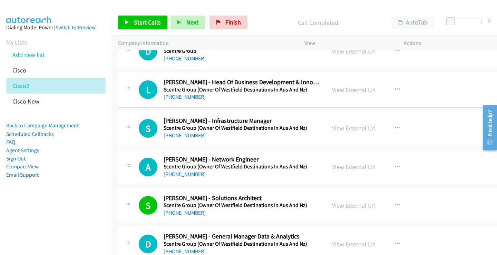
scroll to position [7449, 0]
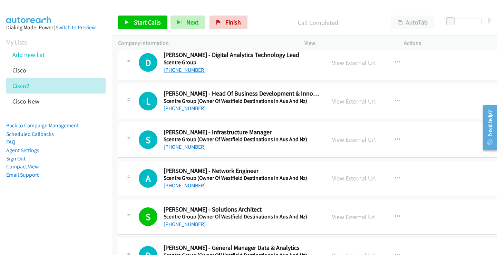
click at [191, 70] on link "[PHONE_NUMBER]" at bounding box center [184, 70] width 42 height 7
click at [358, 63] on link "View External Url" at bounding box center [354, 63] width 44 height 8
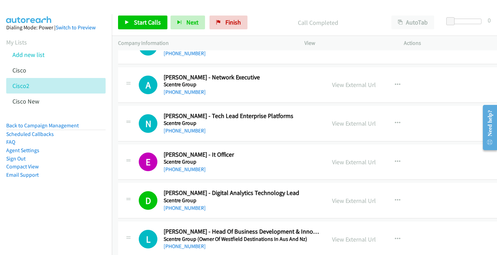
scroll to position [7276, 0]
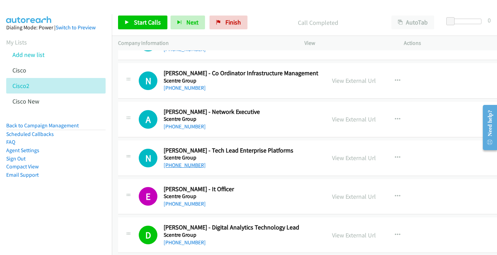
click at [189, 166] on link "[PHONE_NUMBER]" at bounding box center [184, 165] width 42 height 7
click at [347, 157] on link "View External Url" at bounding box center [354, 158] width 44 height 8
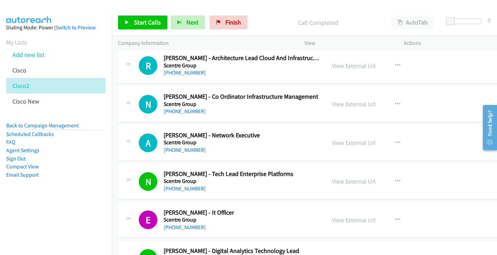
scroll to position [7242, 0]
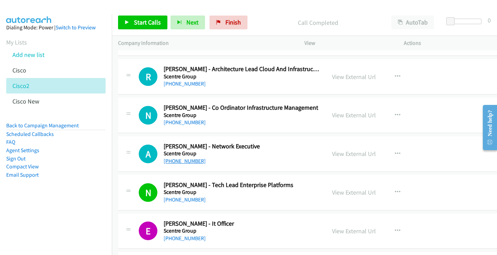
click at [190, 162] on link "[PHONE_NUMBER]" at bounding box center [184, 161] width 42 height 7
click at [364, 153] on link "View External Url" at bounding box center [354, 154] width 44 height 8
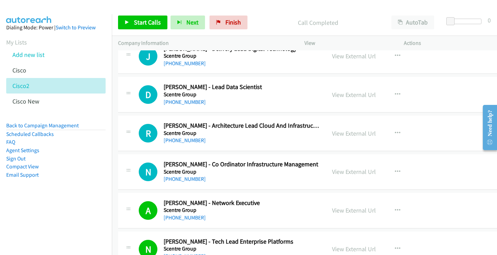
scroll to position [7173, 0]
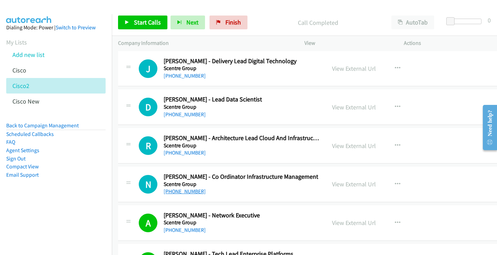
click at [191, 192] on link "[PHONE_NUMBER]" at bounding box center [184, 191] width 42 height 7
click at [359, 182] on link "View External Url" at bounding box center [354, 184] width 44 height 8
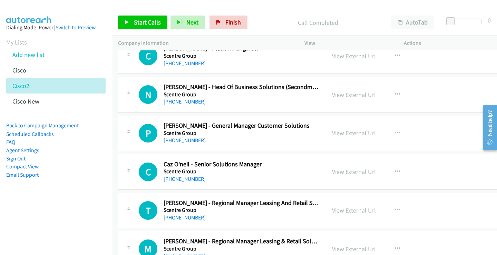
scroll to position [6448, 0]
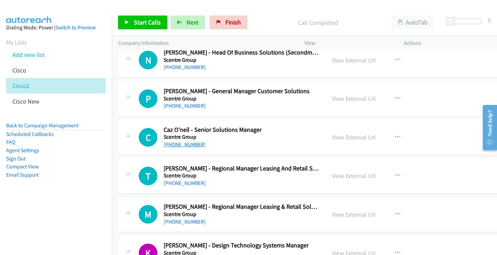
click at [190, 145] on link "[PHONE_NUMBER]" at bounding box center [184, 144] width 42 height 7
click at [348, 139] on link "View External Url" at bounding box center [354, 137] width 44 height 8
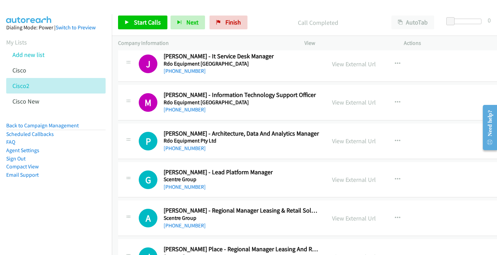
scroll to position [5793, 0]
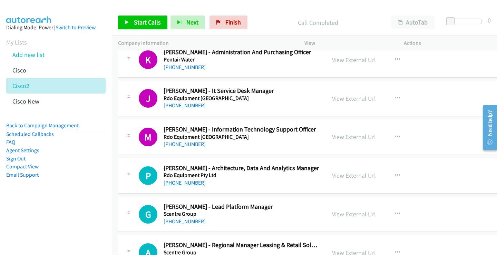
click at [186, 184] on link "[PHONE_NUMBER]" at bounding box center [184, 182] width 42 height 7
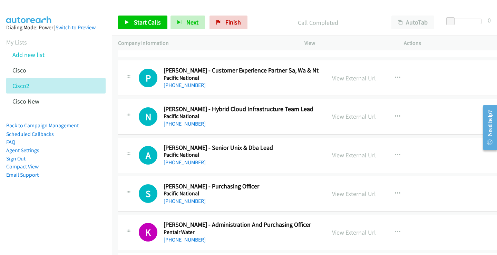
scroll to position [5586, 0]
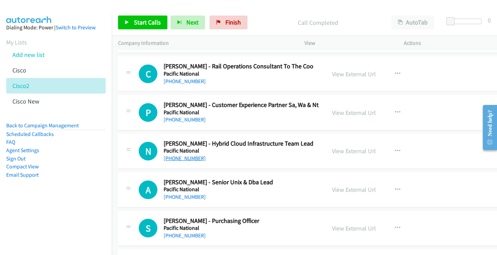
click at [177, 160] on link "[PHONE_NUMBER]" at bounding box center [184, 158] width 42 height 7
click at [341, 150] on link "View External Url" at bounding box center [354, 151] width 44 height 8
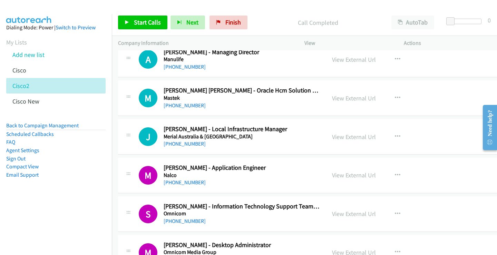
scroll to position [5104, 0]
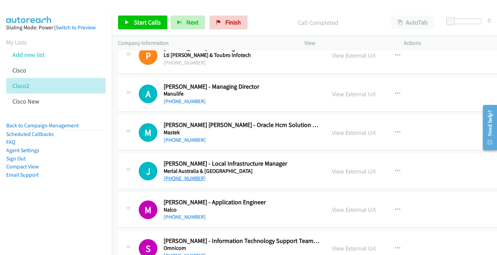
click at [184, 179] on link "[PHONE_NUMBER]" at bounding box center [184, 178] width 42 height 7
click at [355, 172] on link "View External Url" at bounding box center [354, 171] width 44 height 8
click at [194, 138] on link "[PHONE_NUMBER]" at bounding box center [184, 140] width 42 height 7
click at [363, 133] on link "View External Url" at bounding box center [354, 133] width 44 height 8
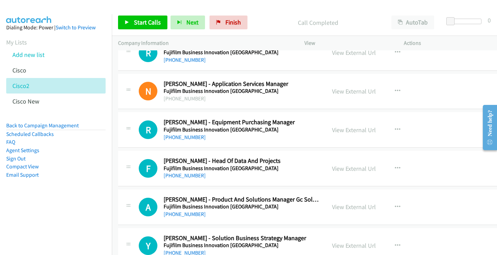
scroll to position [3000, 0]
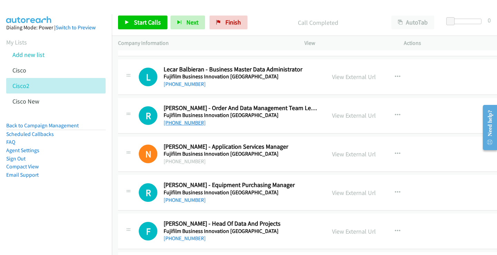
click at [192, 122] on link "[PHONE_NUMBER]" at bounding box center [184, 122] width 42 height 7
click at [358, 117] on link "View External Url" at bounding box center [354, 115] width 44 height 8
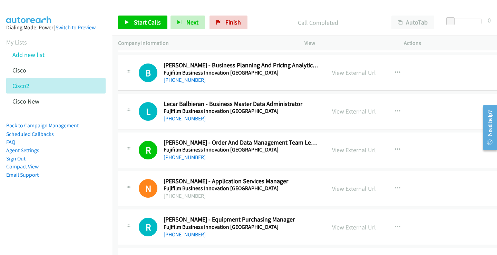
click at [187, 120] on link "[PHONE_NUMBER]" at bounding box center [184, 118] width 42 height 7
click at [340, 110] on link "View External Url" at bounding box center [354, 111] width 44 height 8
